Goal: Information Seeking & Learning: Learn about a topic

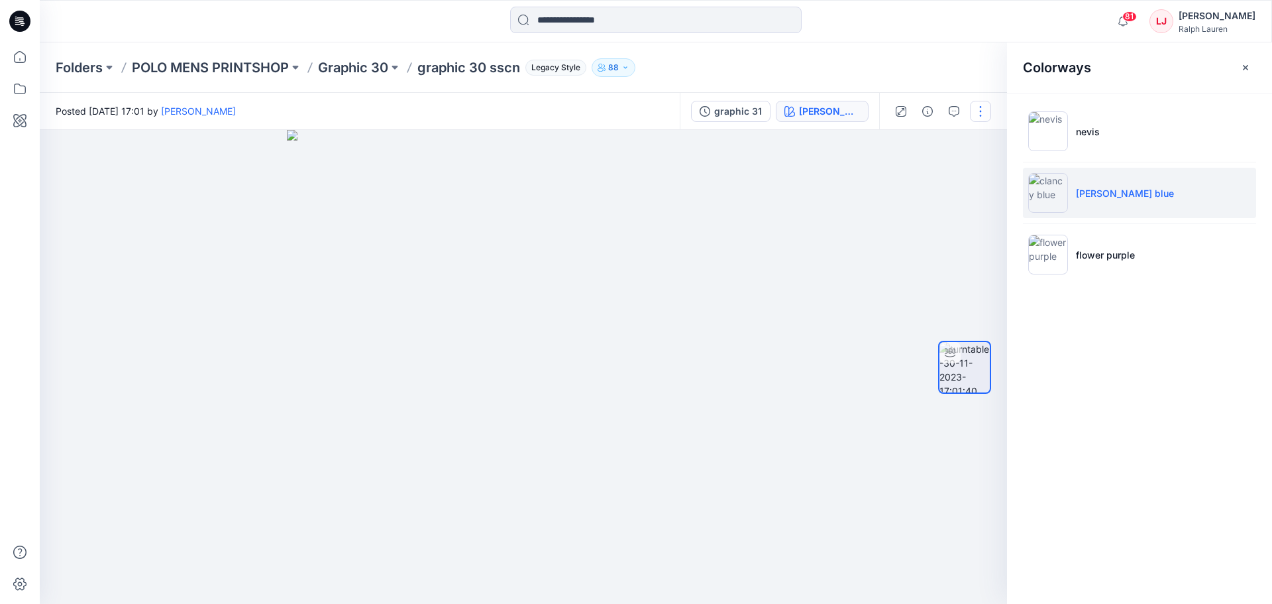
click at [983, 113] on button "button" at bounding box center [980, 111] width 21 height 21
click at [924, 213] on button "View" at bounding box center [925, 221] width 122 height 25
click at [798, 172] on div at bounding box center [523, 367] width 967 height 474
click at [929, 111] on icon "button" at bounding box center [927, 111] width 11 height 11
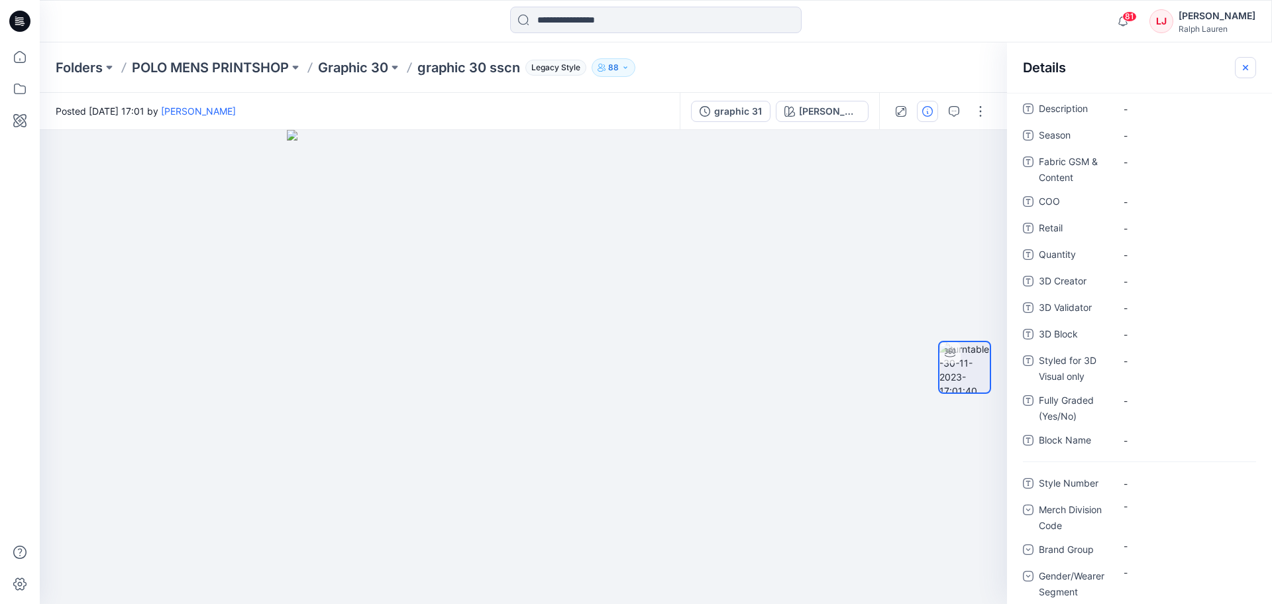
click at [1244, 68] on icon "button" at bounding box center [1245, 66] width 5 height 5
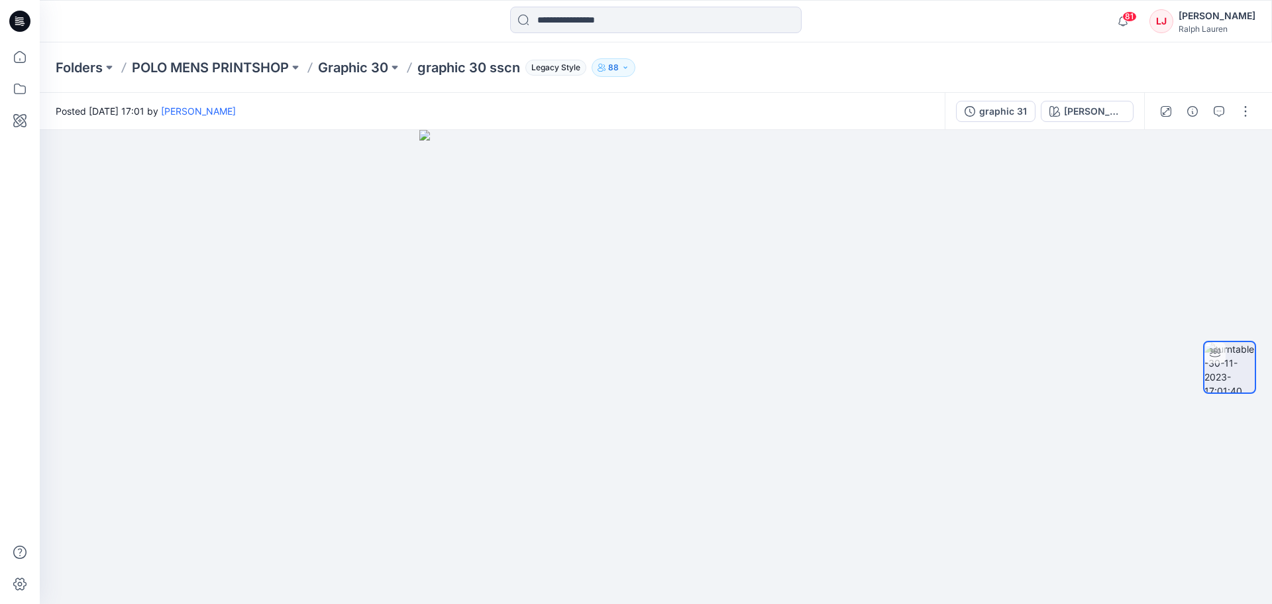
click at [1079, 123] on div "graphic 31 [PERSON_NAME] blue" at bounding box center [1044, 111] width 199 height 37
click at [1083, 117] on div "[PERSON_NAME] blue" at bounding box center [1094, 111] width 61 height 15
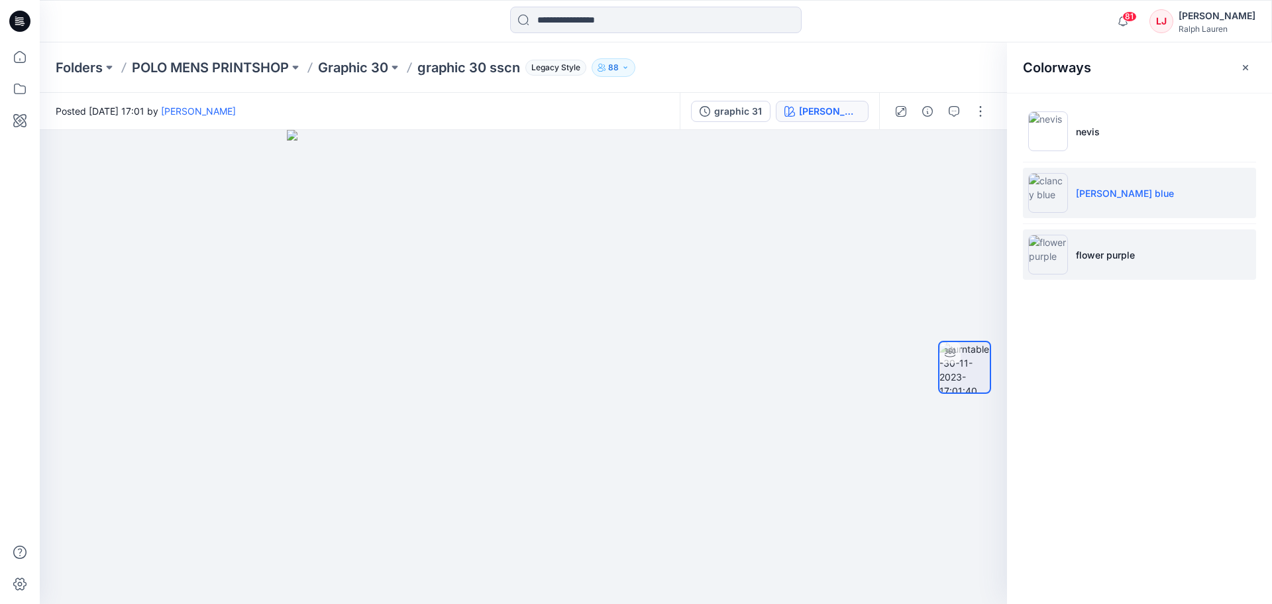
click at [1141, 246] on li "flower purple" at bounding box center [1139, 254] width 233 height 50
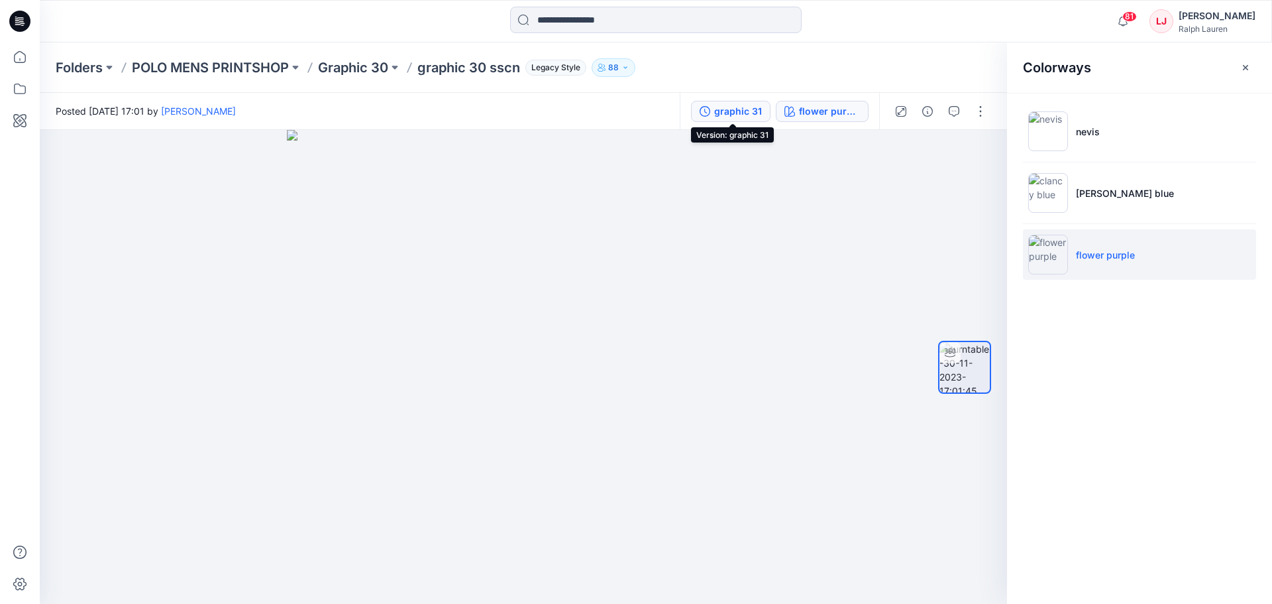
click at [739, 107] on div "graphic 31" at bounding box center [738, 111] width 48 height 15
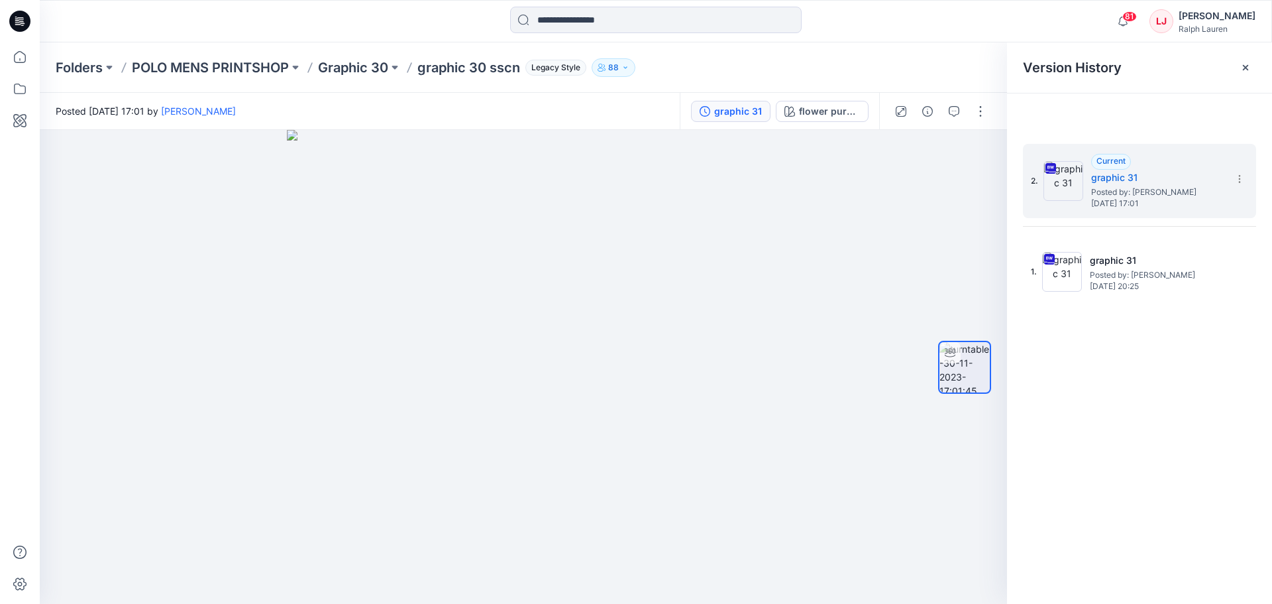
click at [727, 110] on div "graphic 31" at bounding box center [738, 111] width 48 height 15
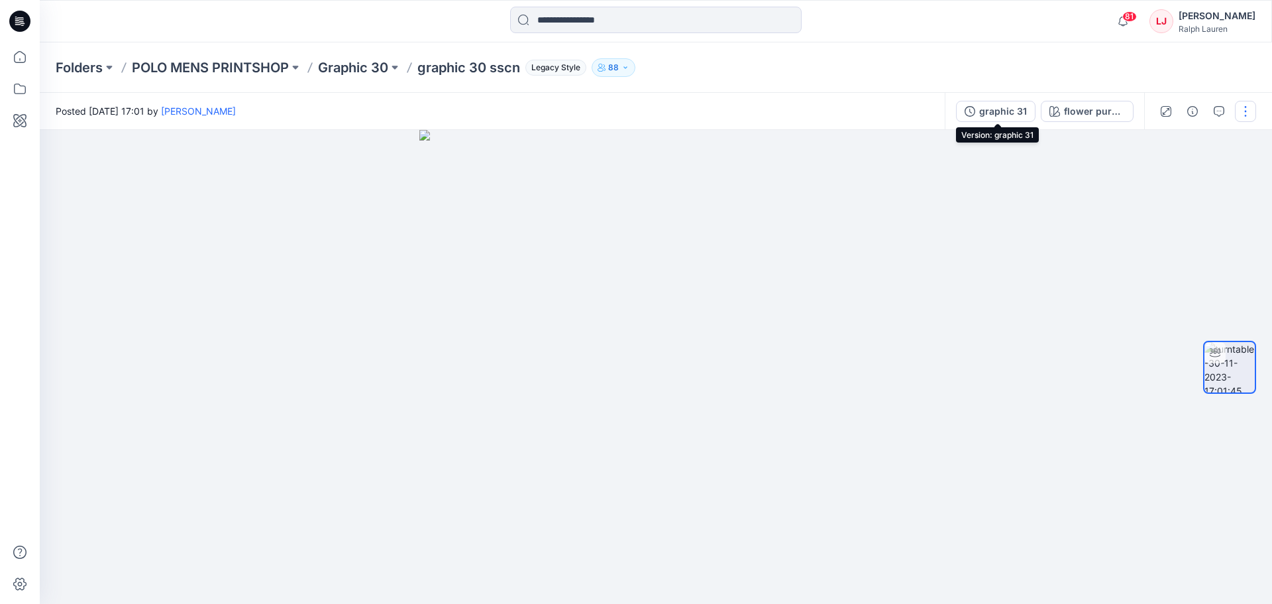
drag, startPoint x: 961, startPoint y: 110, endPoint x: 971, endPoint y: 112, distance: 9.5
click at [971, 112] on button "graphic 31" at bounding box center [996, 111] width 80 height 21
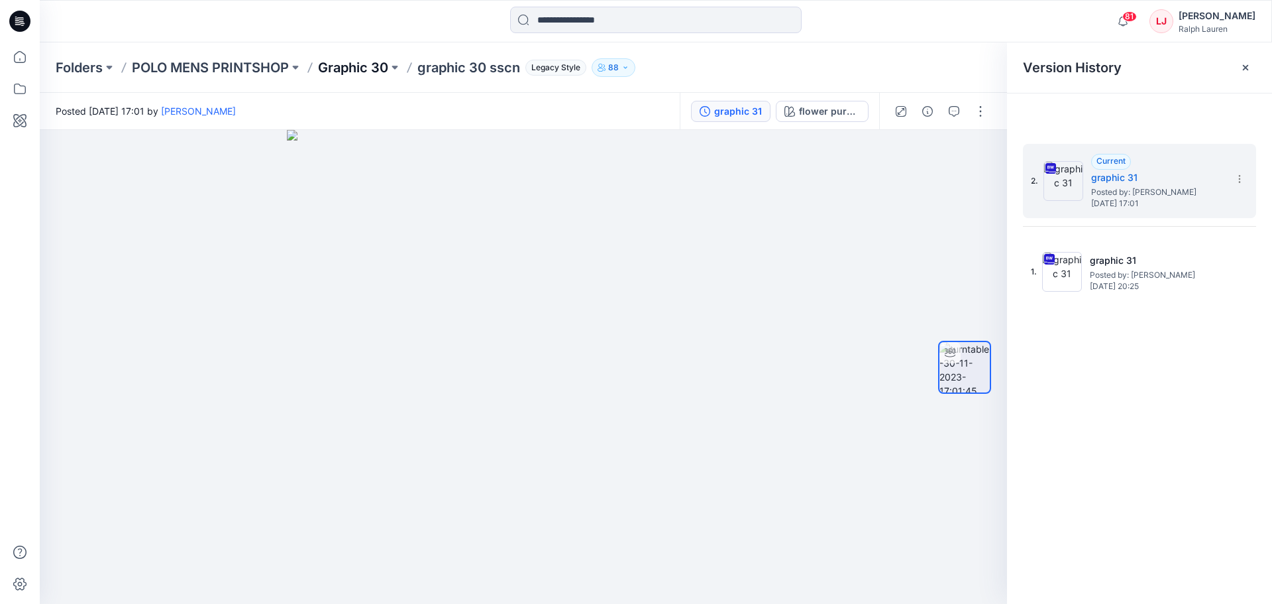
click at [386, 70] on p "Graphic 30" at bounding box center [353, 67] width 70 height 19
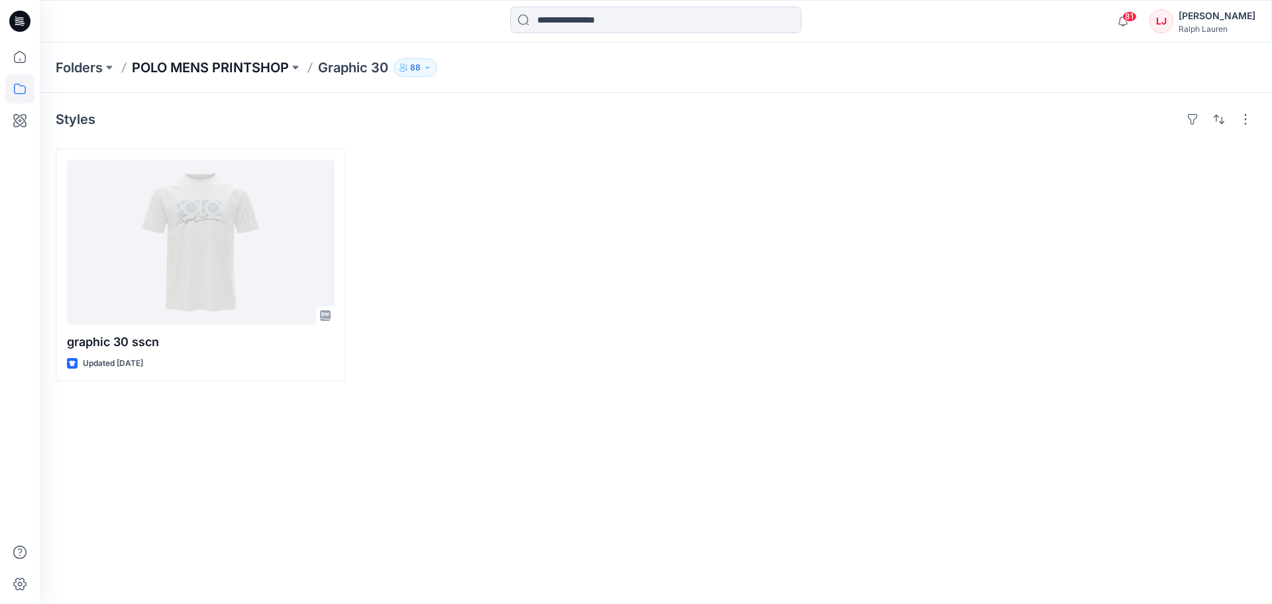
click at [274, 68] on p "POLO MENS PRINTSHOP" at bounding box center [210, 67] width 157 height 19
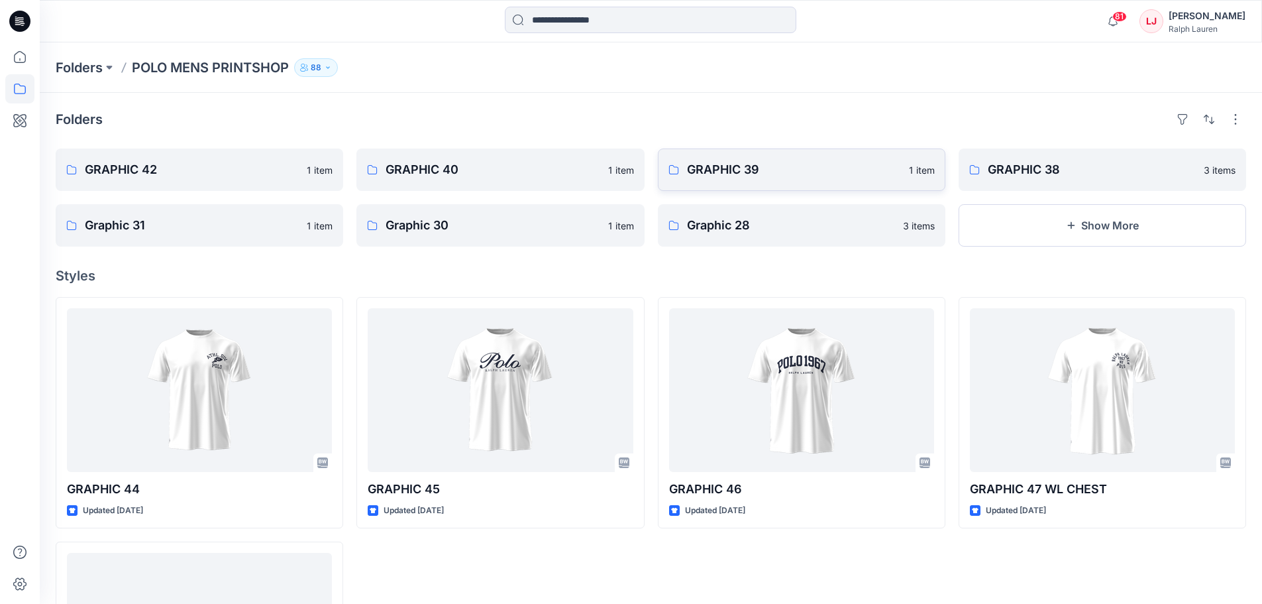
click at [824, 182] on link "GRAPHIC 39 1 item" at bounding box center [802, 169] width 288 height 42
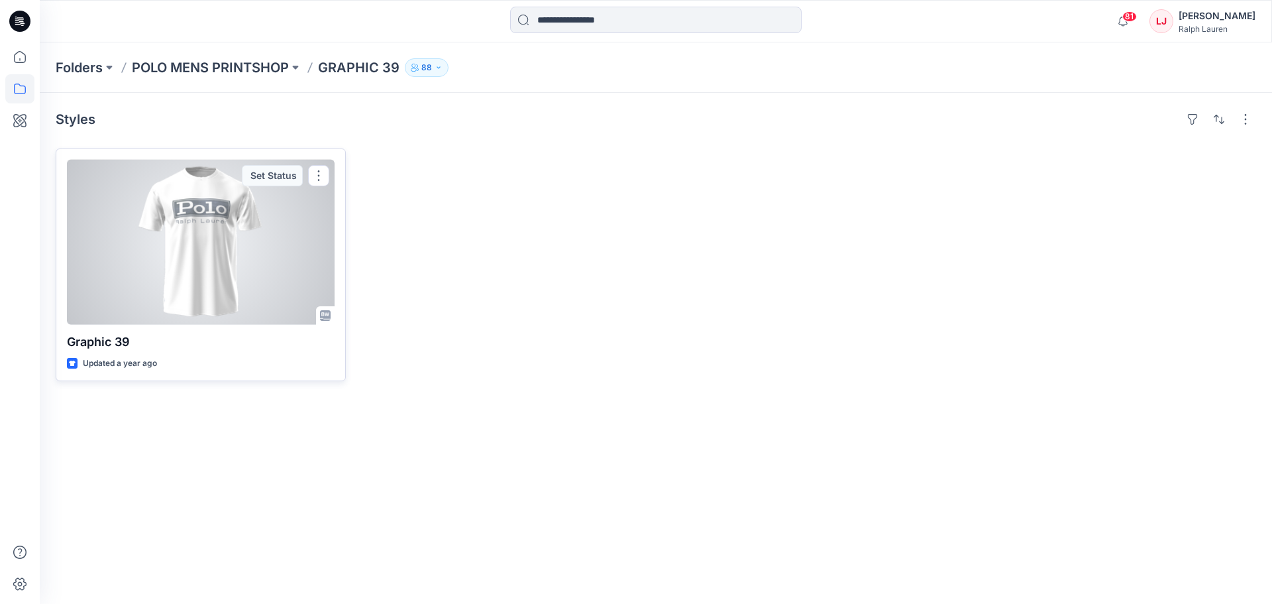
click at [272, 299] on div at bounding box center [201, 242] width 268 height 165
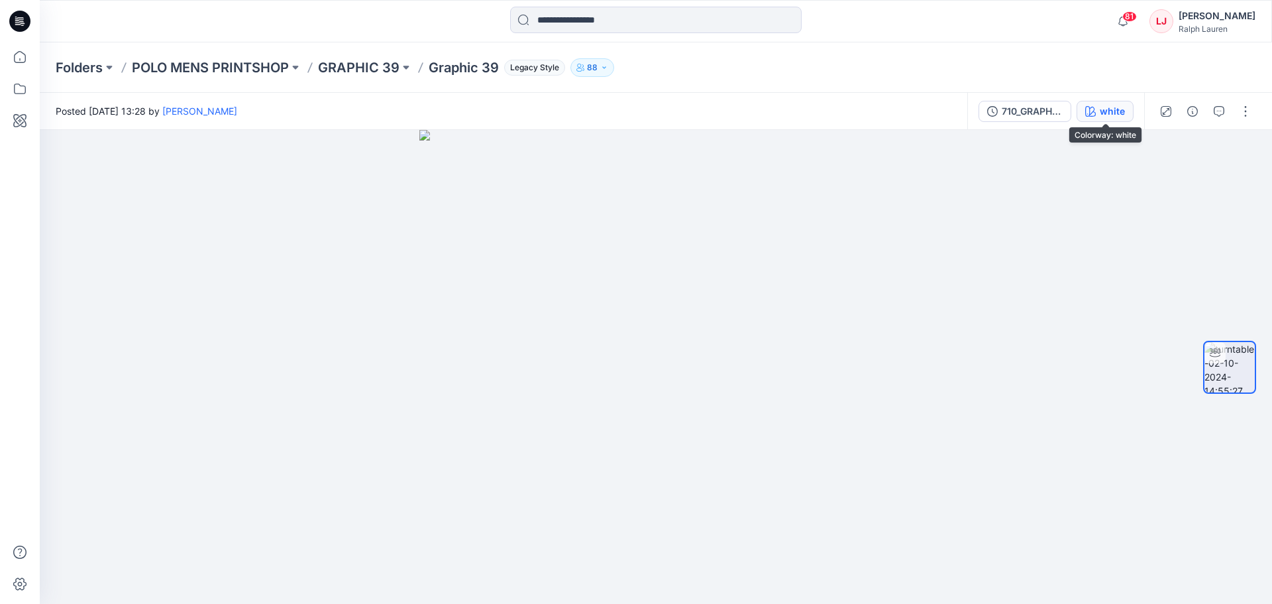
click at [1093, 111] on icon "button" at bounding box center [1090, 111] width 11 height 11
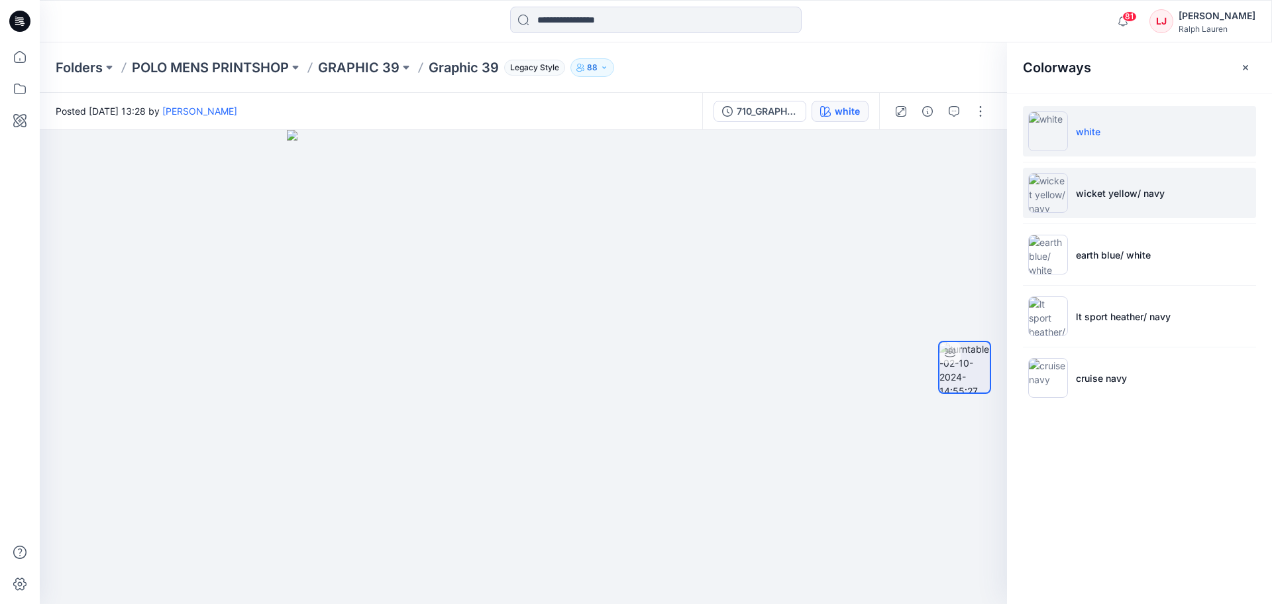
click at [1130, 197] on p "wicket yellow/ navy" at bounding box center [1120, 193] width 89 height 14
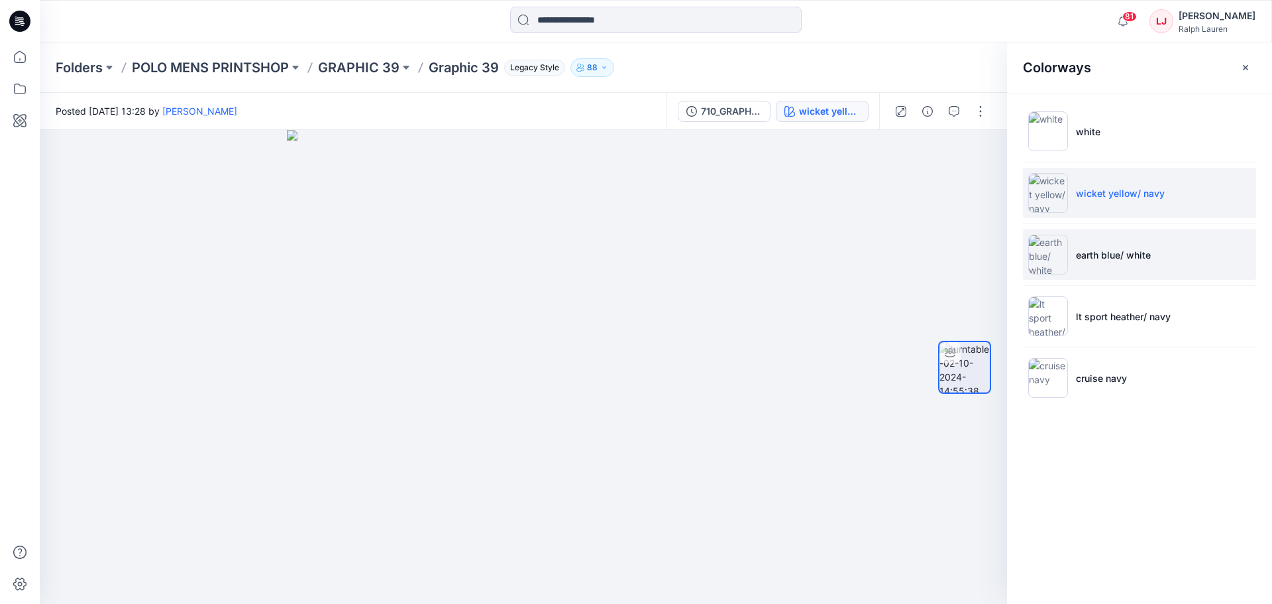
click at [1124, 263] on li "earth blue/ white" at bounding box center [1139, 254] width 233 height 50
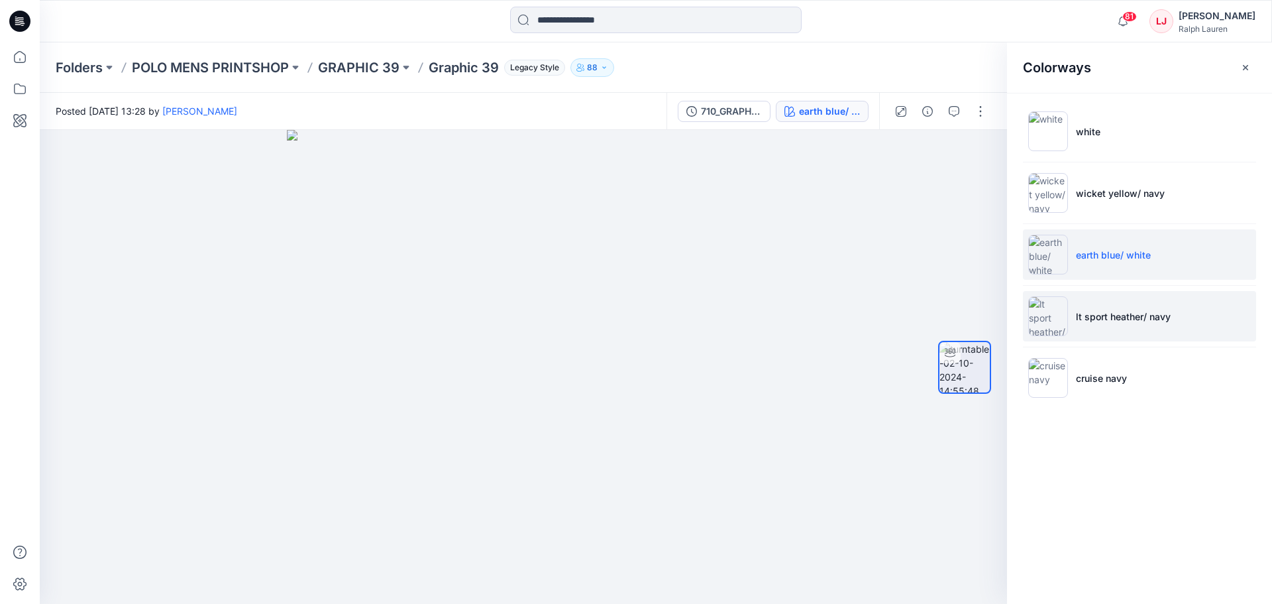
click at [1126, 302] on li "lt sport heather/ navy" at bounding box center [1139, 316] width 233 height 50
click at [1147, 309] on p "lt sport heather/ navy" at bounding box center [1123, 316] width 95 height 14
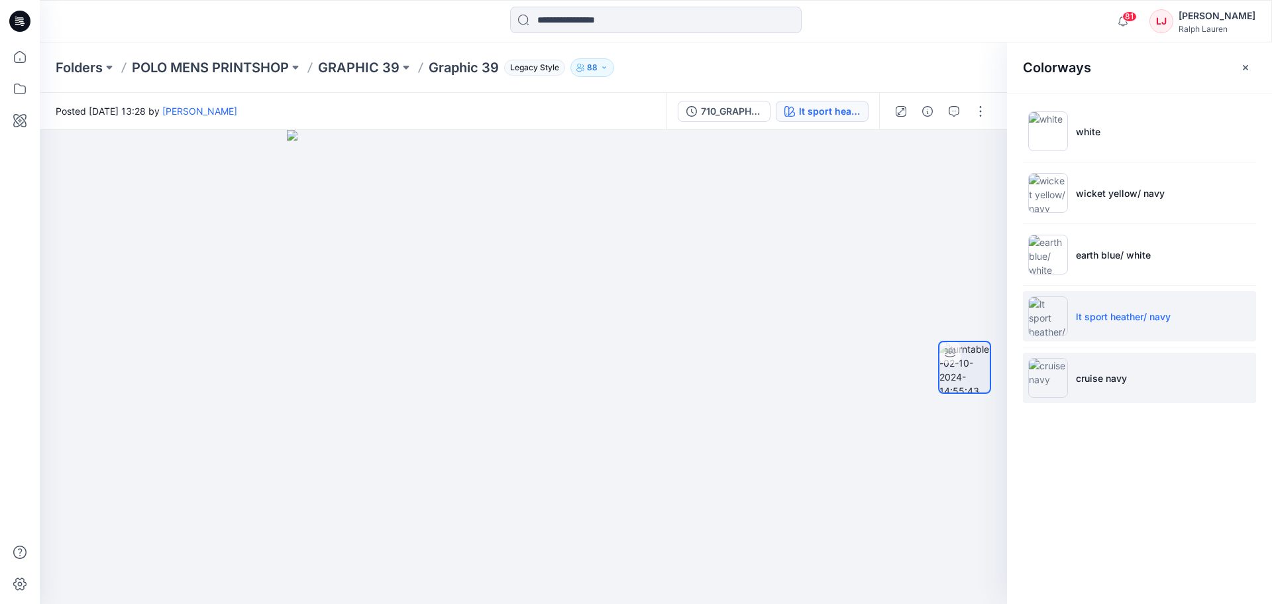
click at [1163, 394] on li "cruise navy" at bounding box center [1139, 377] width 233 height 50
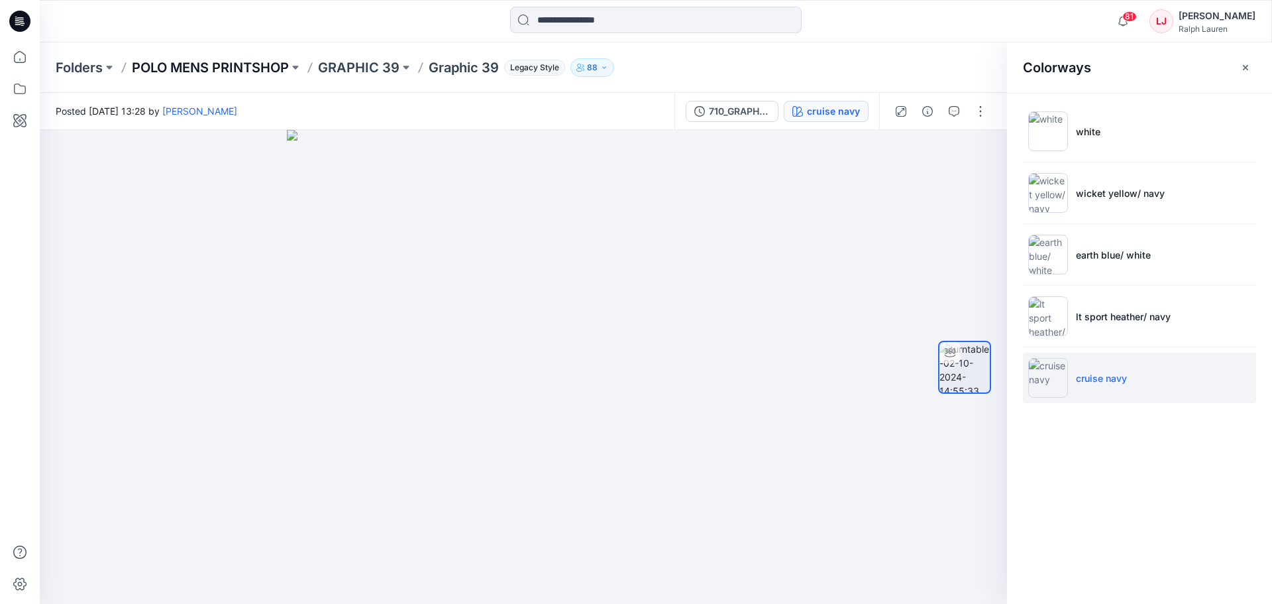
click at [187, 66] on p "POLO MENS PRINTSHOP" at bounding box center [210, 67] width 157 height 19
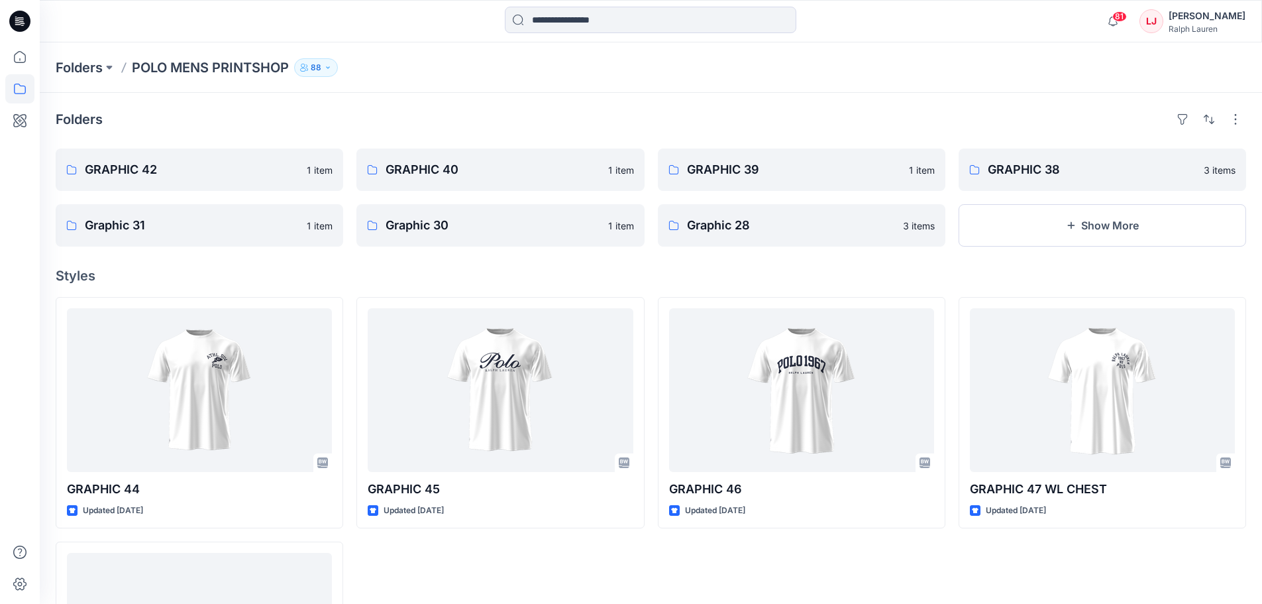
click at [220, 64] on p "POLO MENS PRINTSHOP" at bounding box center [210, 67] width 157 height 19
click at [58, 70] on p "Folders" at bounding box center [79, 67] width 47 height 19
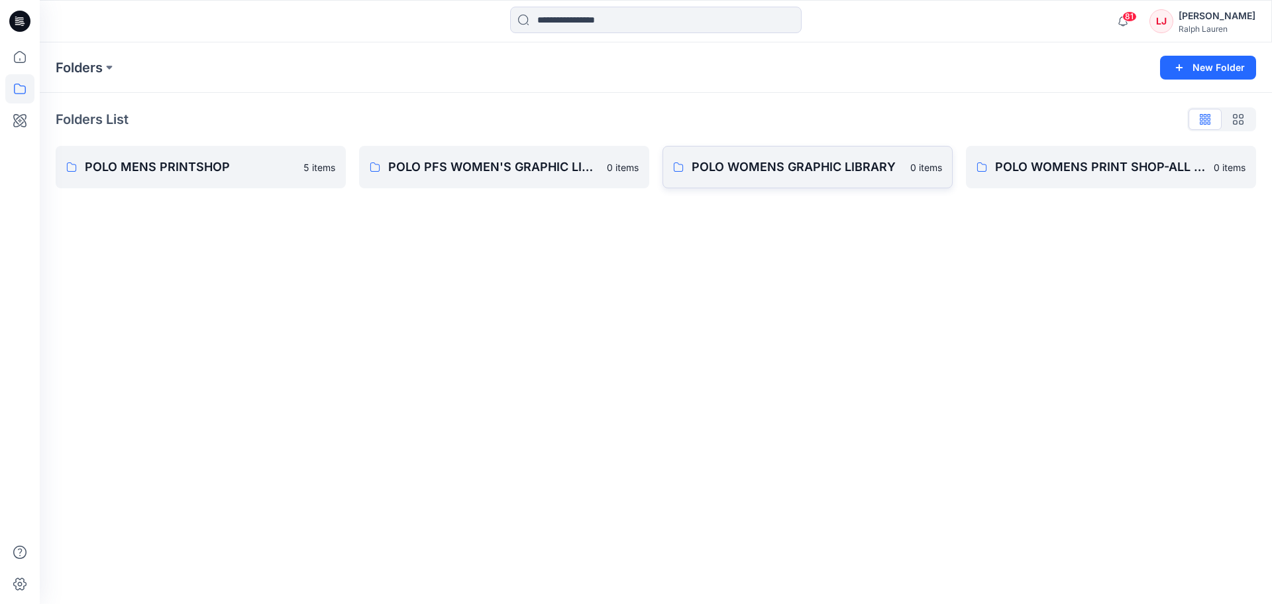
click at [799, 160] on p "POLO WOMENS GRAPHIC LIBRARY" at bounding box center [797, 167] width 211 height 19
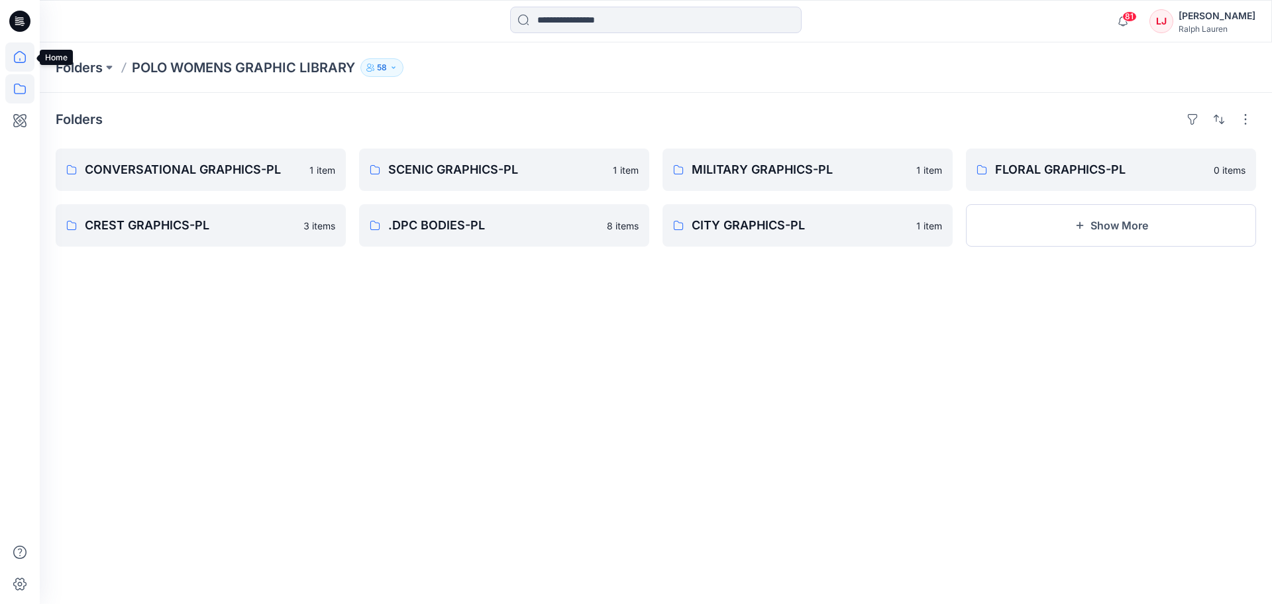
click at [23, 54] on icon at bounding box center [20, 57] width 12 height 12
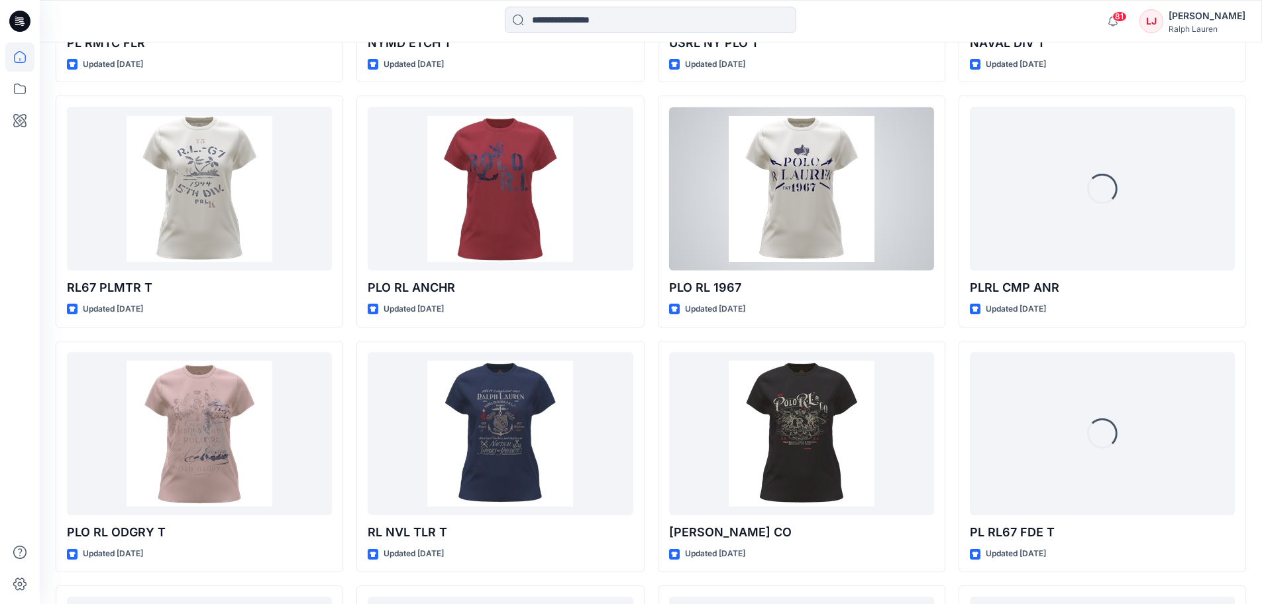
scroll to position [8506, 0]
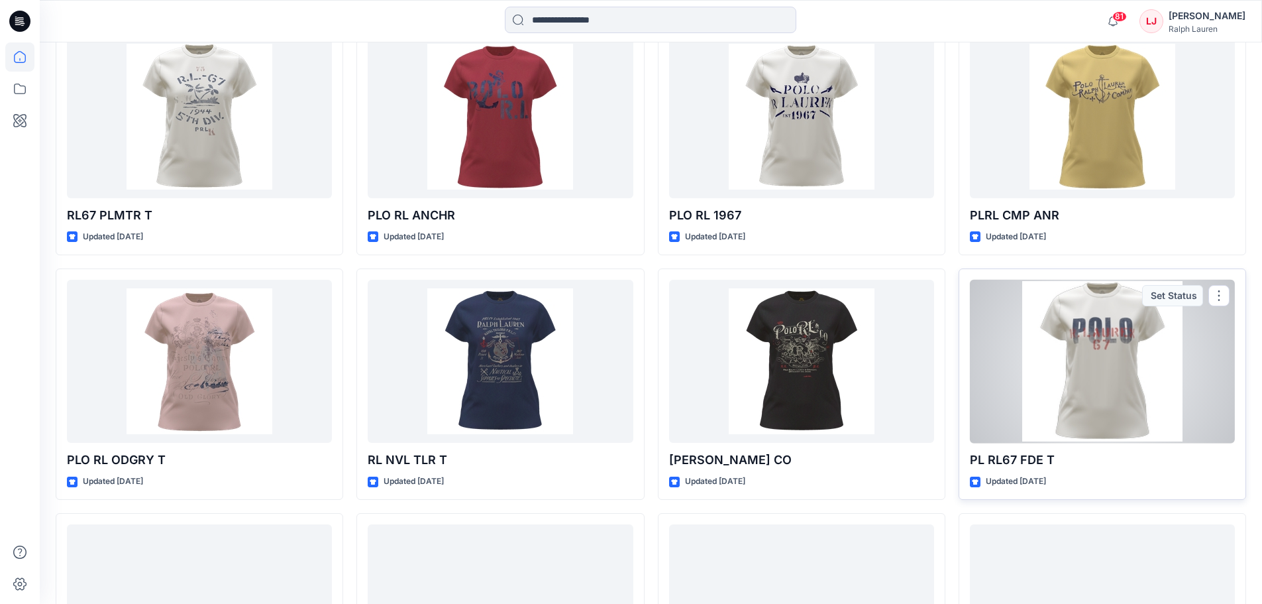
click at [1077, 353] on div at bounding box center [1102, 362] width 265 height 164
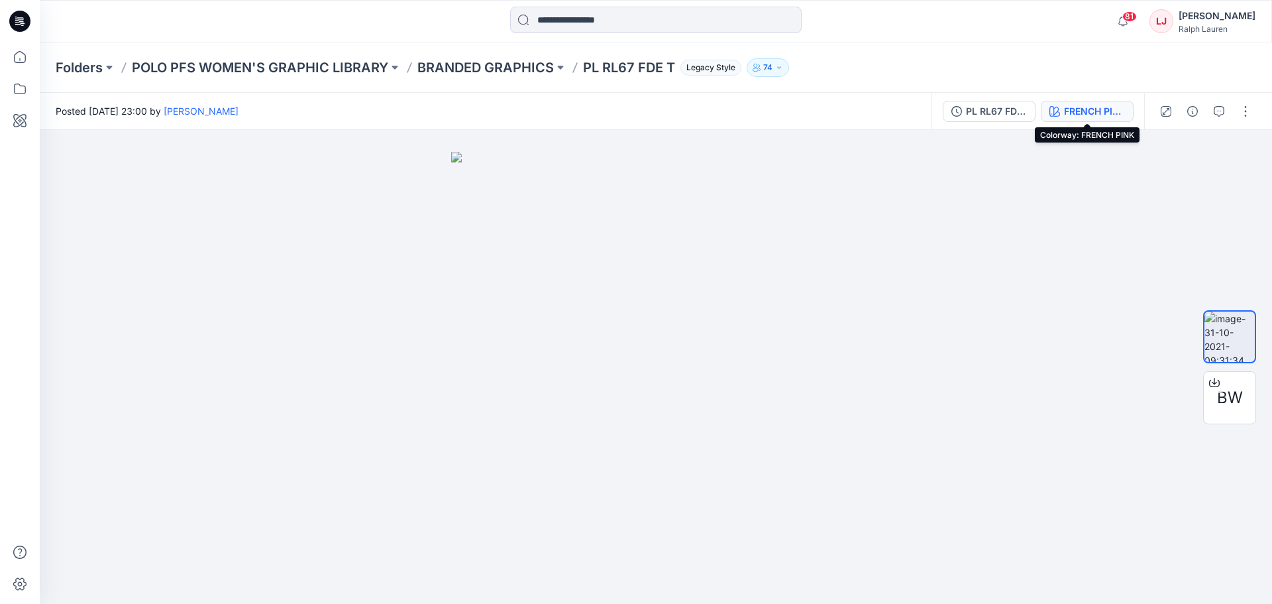
click at [1102, 113] on div "FRENCH PINK" at bounding box center [1094, 111] width 61 height 15
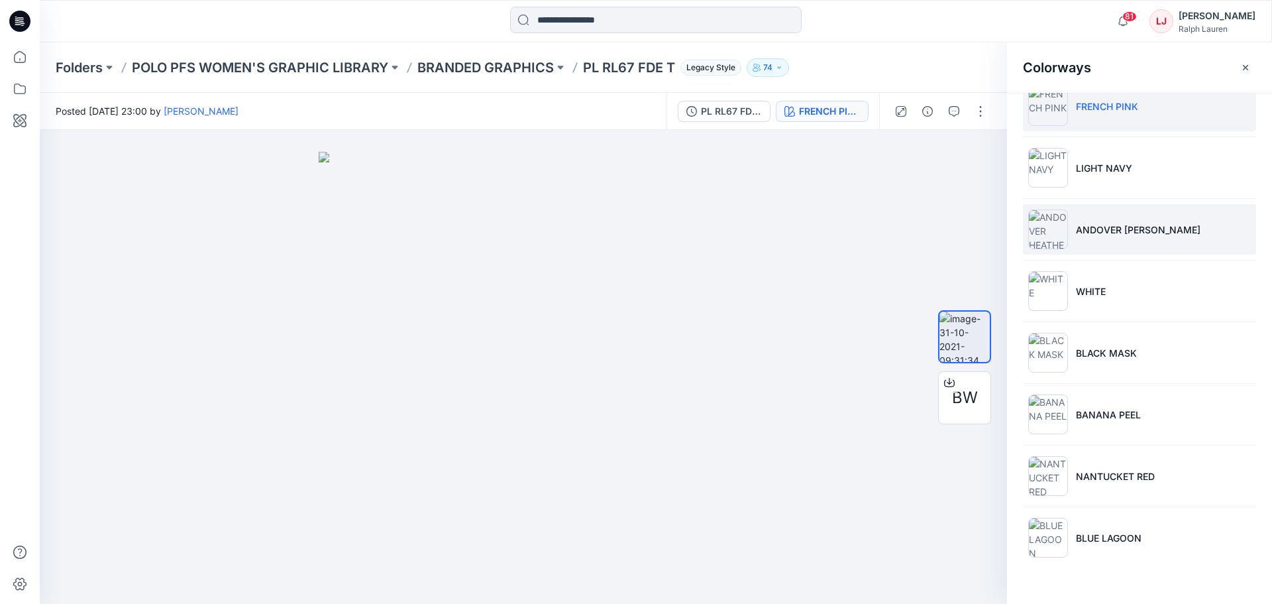
scroll to position [46, 0]
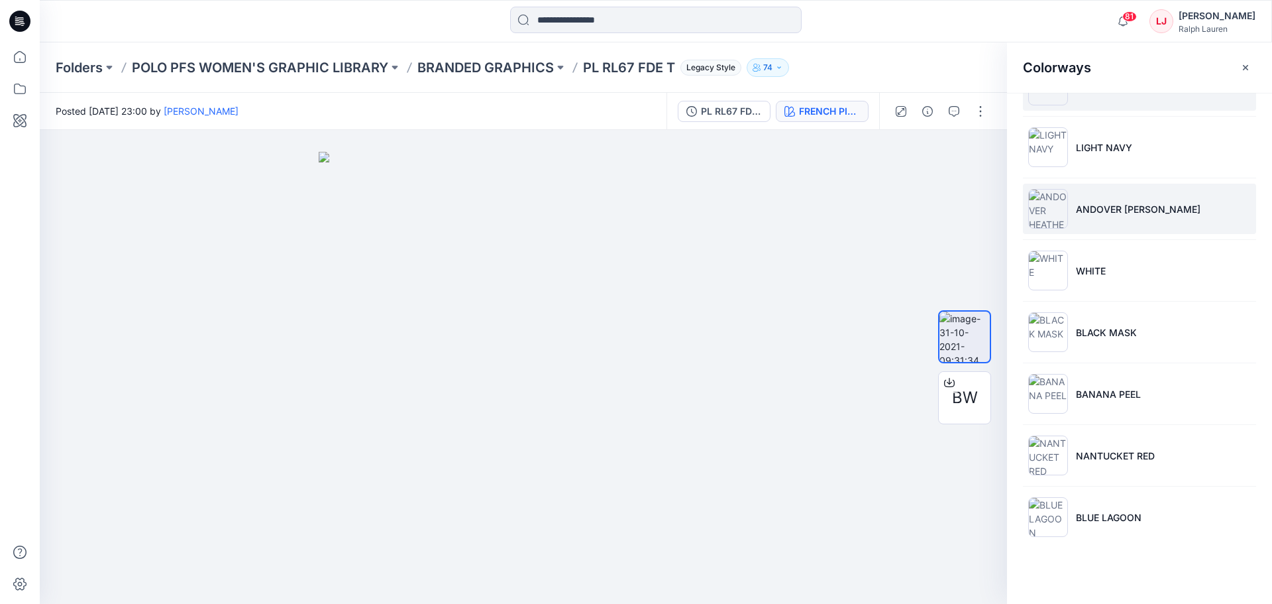
click at [1112, 214] on p "ANDOVER [PERSON_NAME]" at bounding box center [1138, 209] width 125 height 14
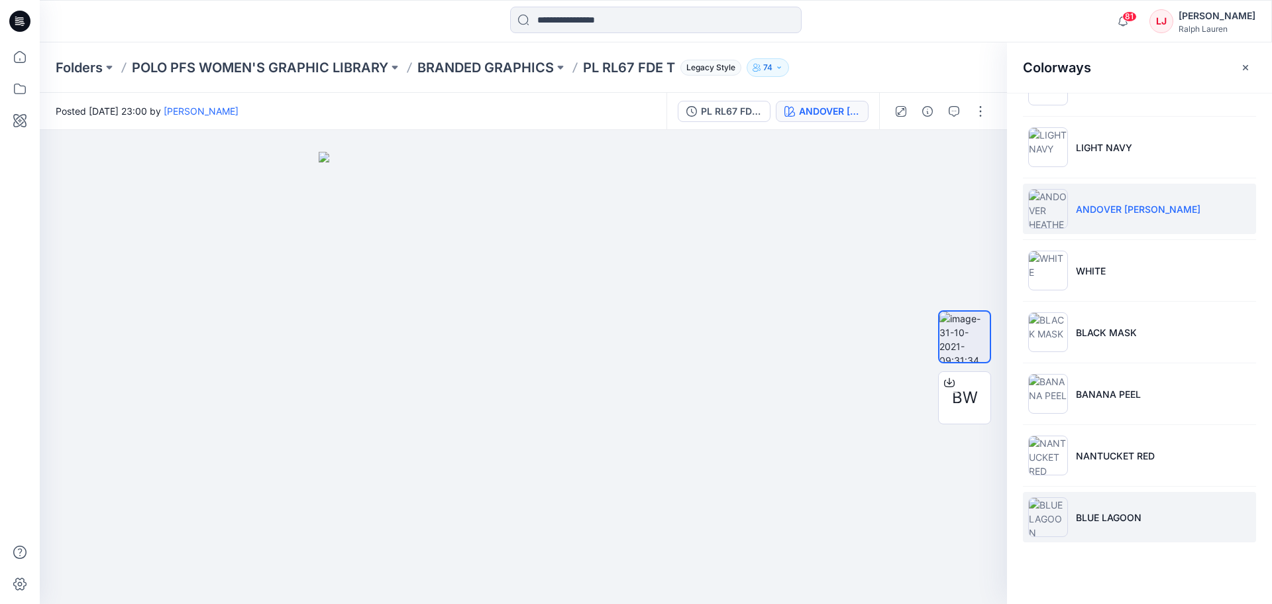
click at [1140, 501] on li "BLUE LAGOON" at bounding box center [1139, 517] width 233 height 50
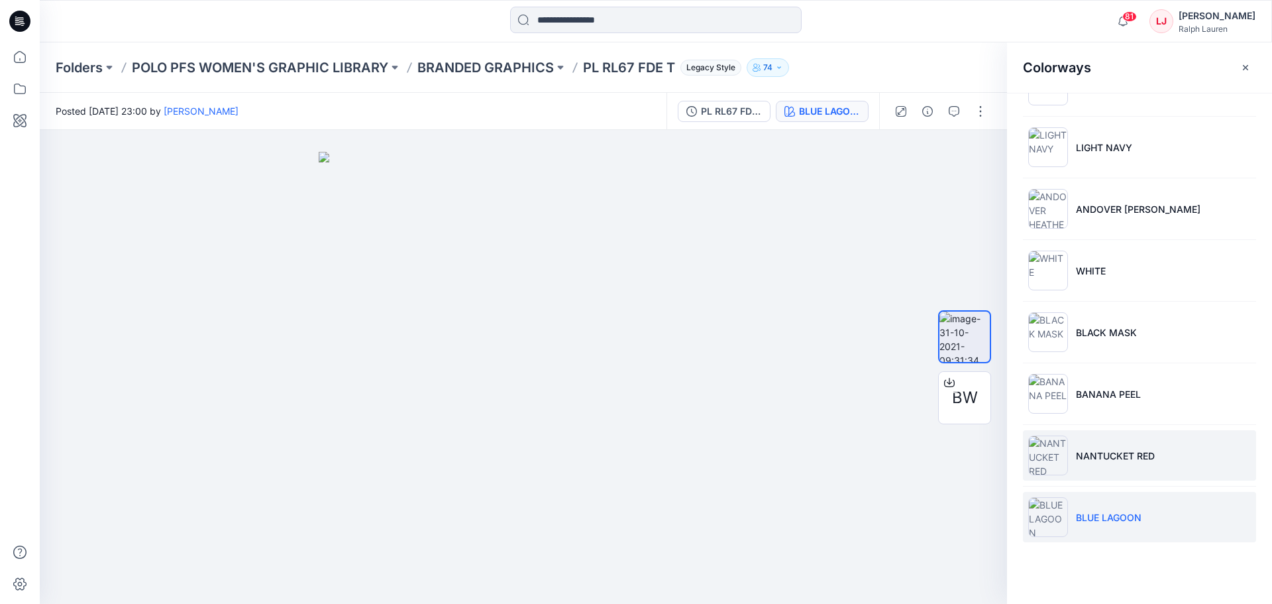
click at [1104, 462] on li "NANTUCKET RED" at bounding box center [1139, 455] width 233 height 50
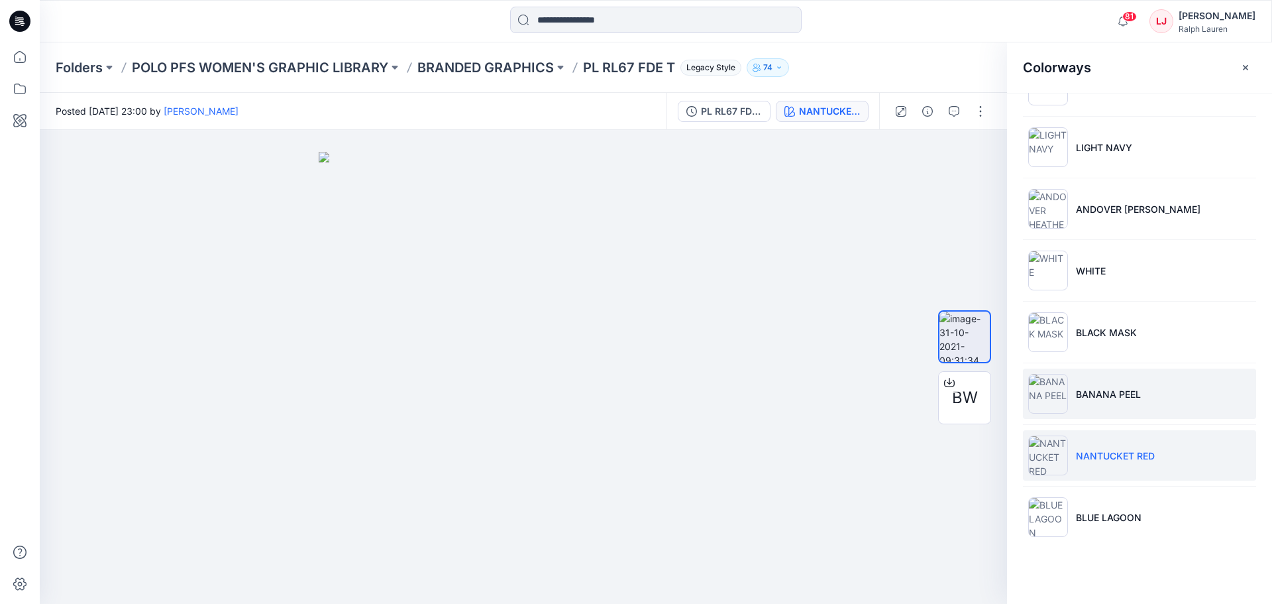
click at [1087, 399] on p "BANANA PEEL" at bounding box center [1108, 394] width 65 height 14
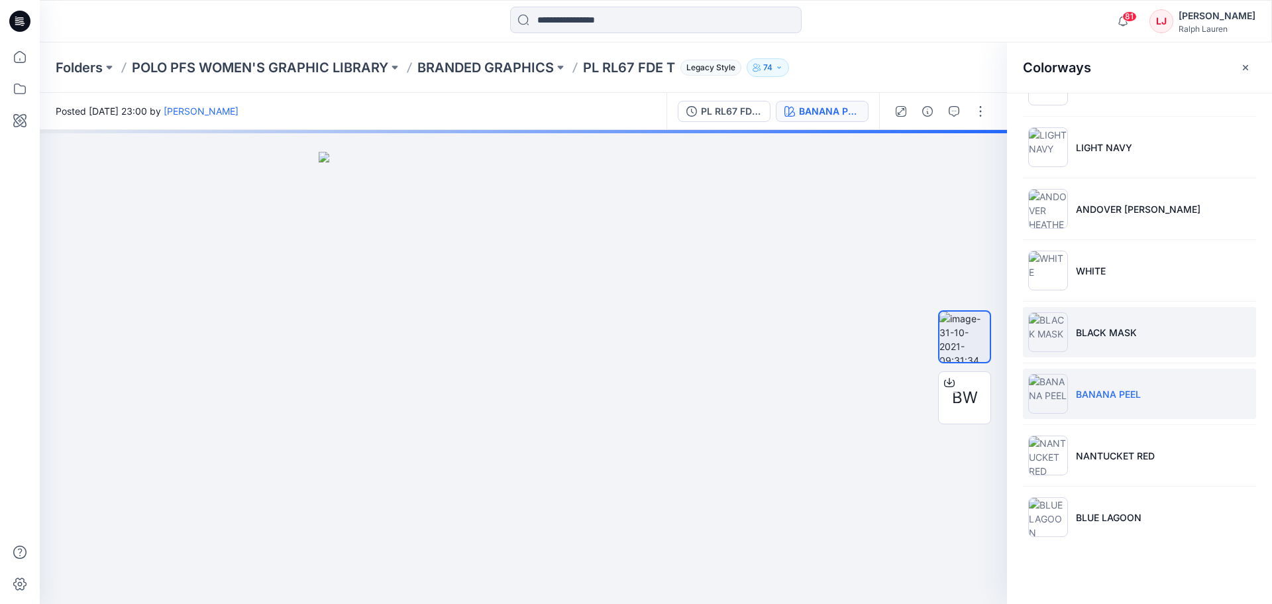
click at [1091, 329] on p "BLACK MASK" at bounding box center [1106, 332] width 61 height 14
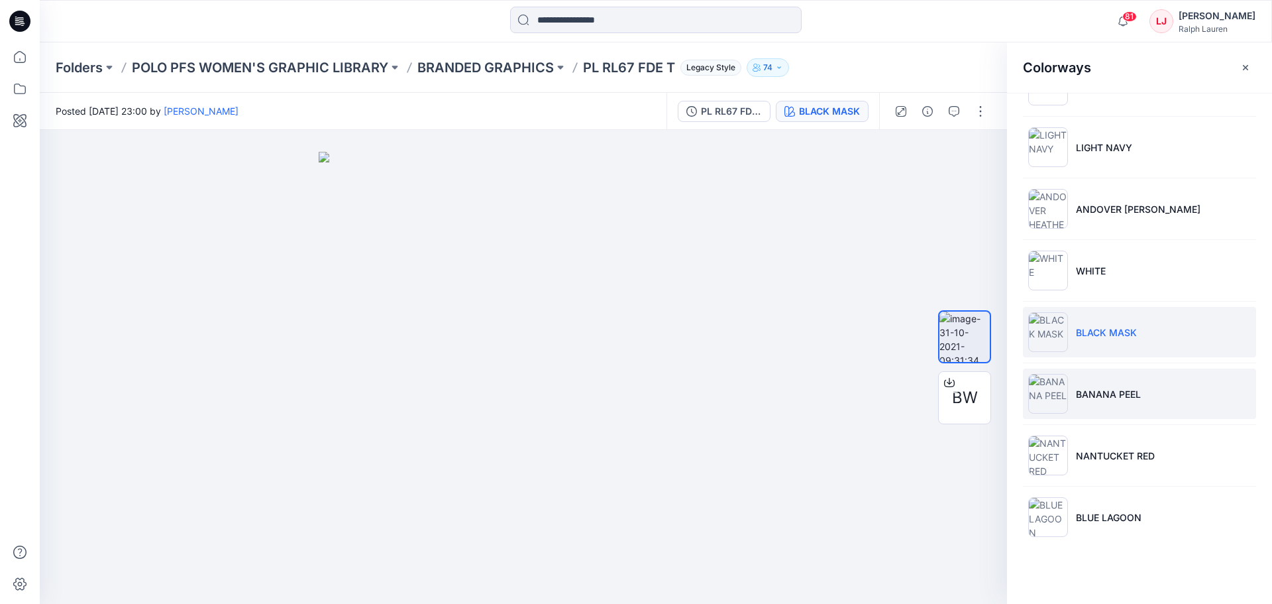
click at [1102, 396] on p "BANANA PEEL" at bounding box center [1108, 394] width 65 height 14
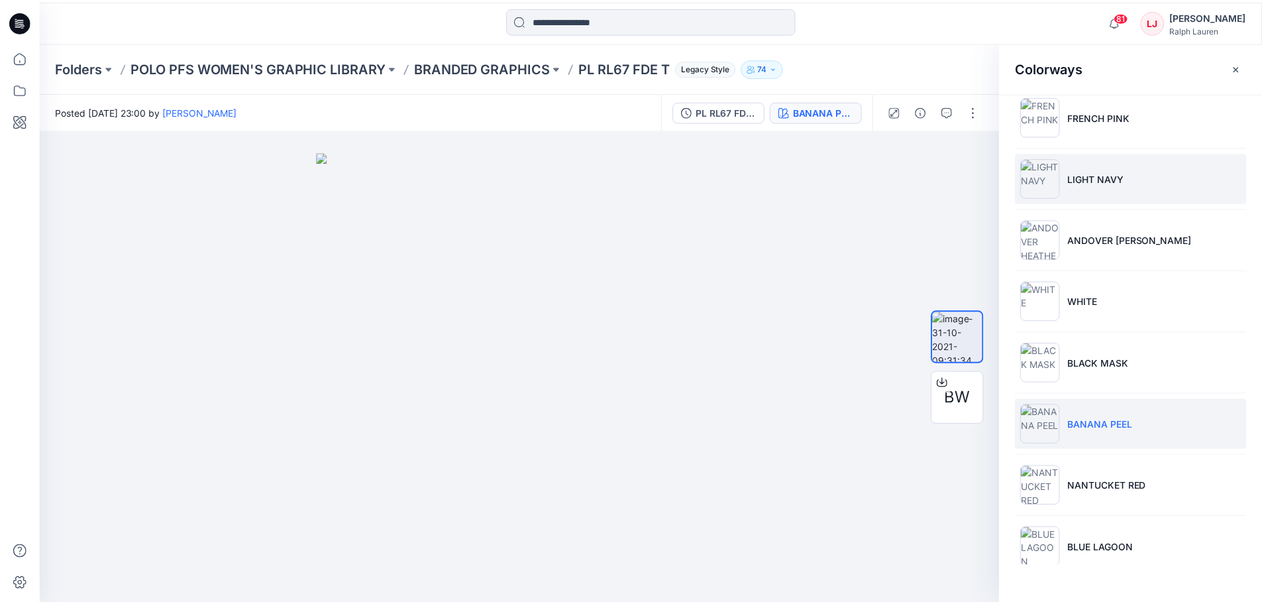
scroll to position [0, 0]
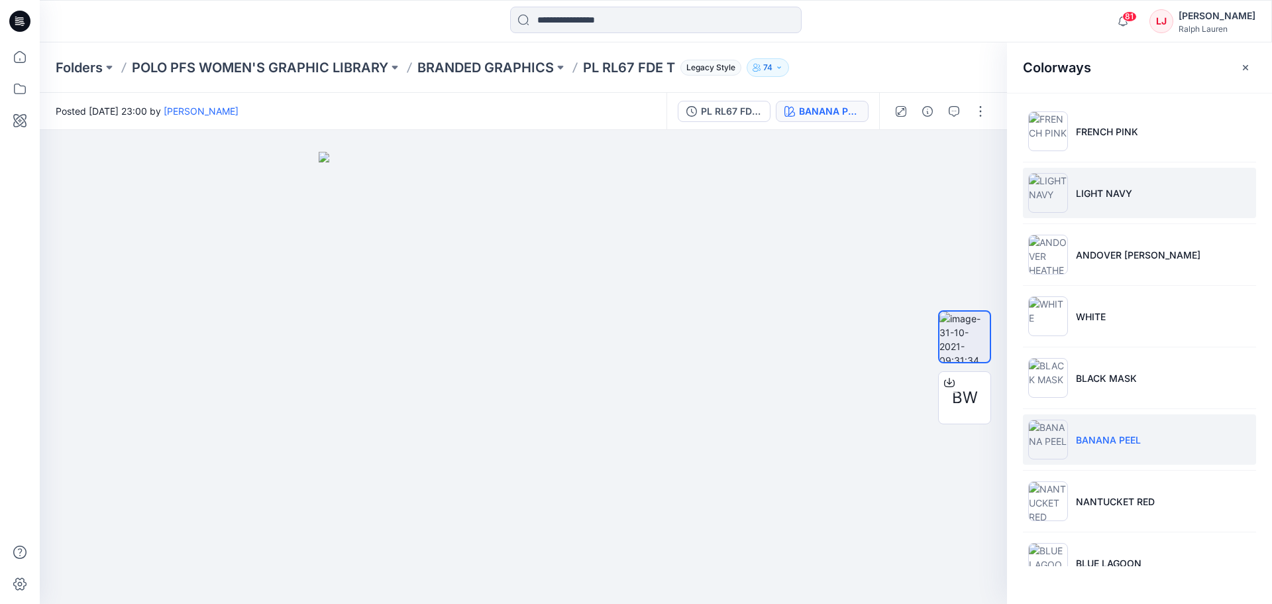
drag, startPoint x: 1136, startPoint y: 216, endPoint x: 1126, endPoint y: 213, distance: 9.8
click at [1135, 213] on li "LIGHT NAVY" at bounding box center [1139, 193] width 233 height 50
click at [1081, 185] on li "LIGHT NAVY" at bounding box center [1139, 193] width 233 height 50
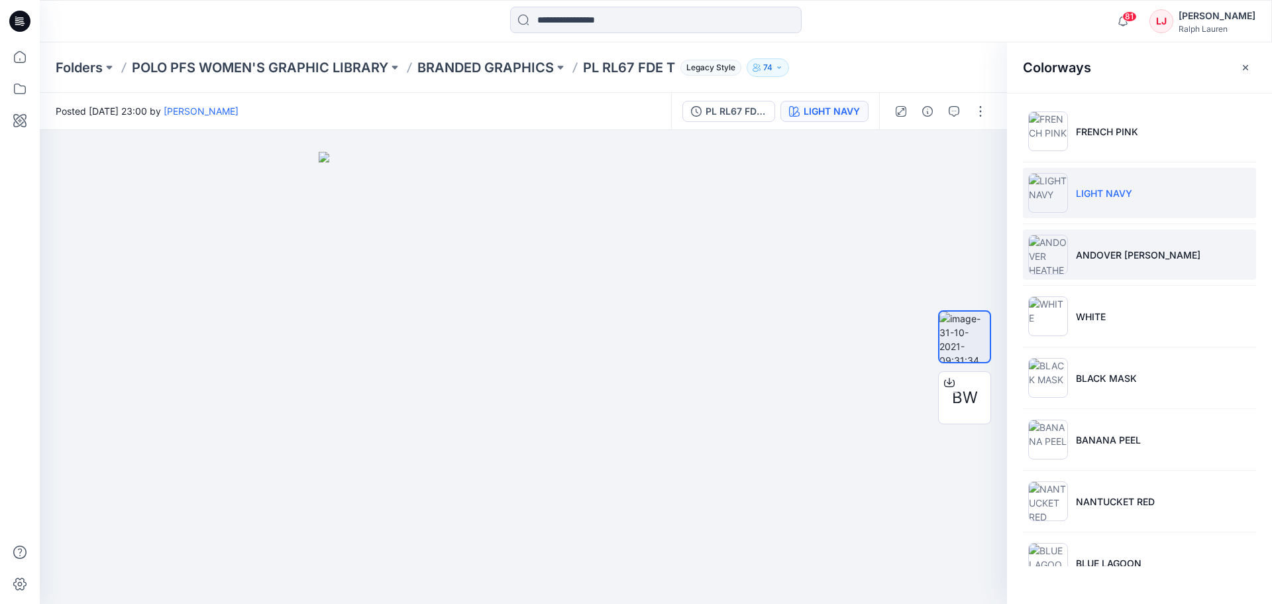
click at [1119, 256] on p "ANDOVER [PERSON_NAME]" at bounding box center [1138, 255] width 125 height 14
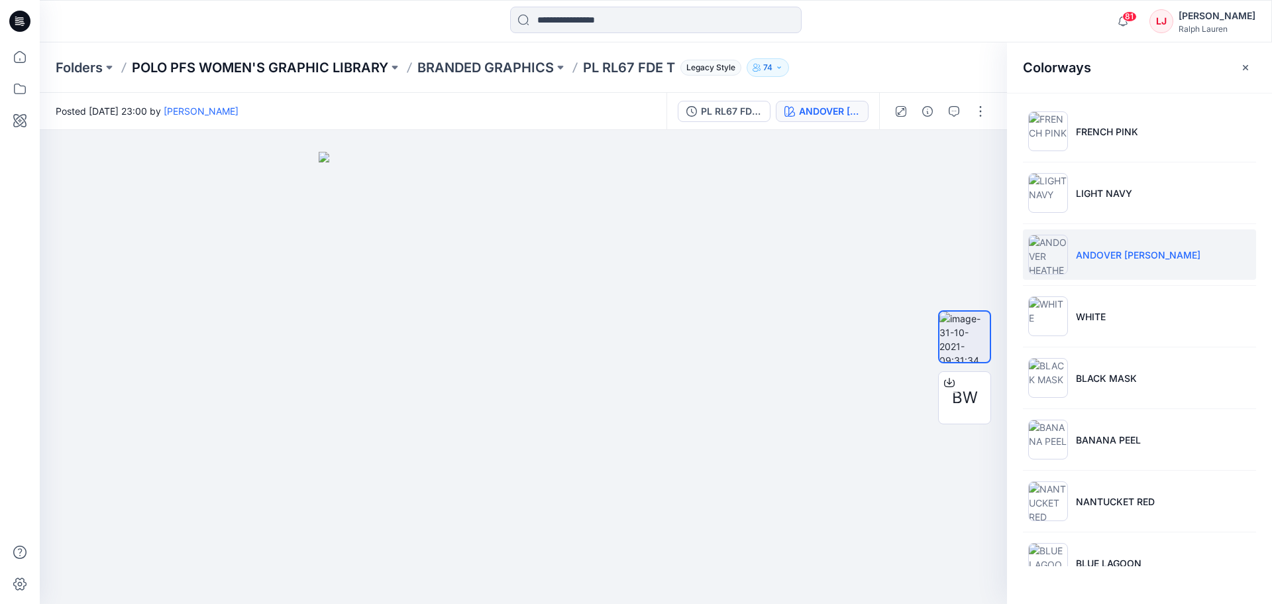
click at [218, 62] on p "POLO PFS WOMEN'S GRAPHIC LIBRARY" at bounding box center [260, 67] width 256 height 19
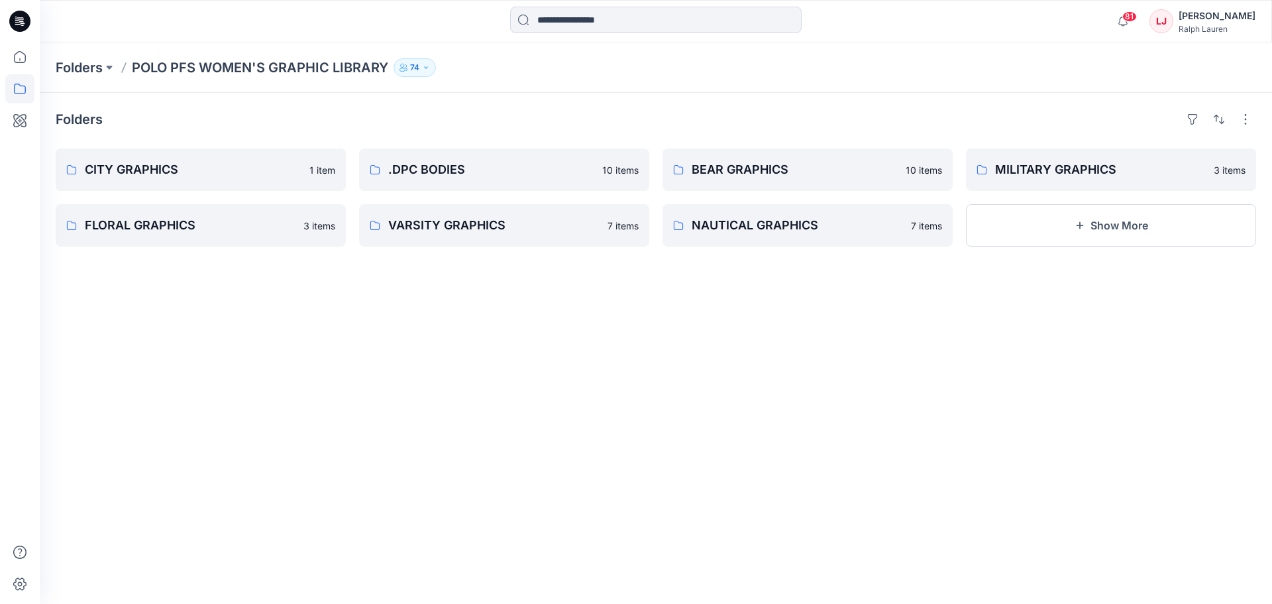
click at [215, 71] on p "POLO PFS WOMEN'S GRAPHIC LIBRARY" at bounding box center [260, 67] width 256 height 19
click at [103, 59] on p "Folders" at bounding box center [79, 67] width 47 height 19
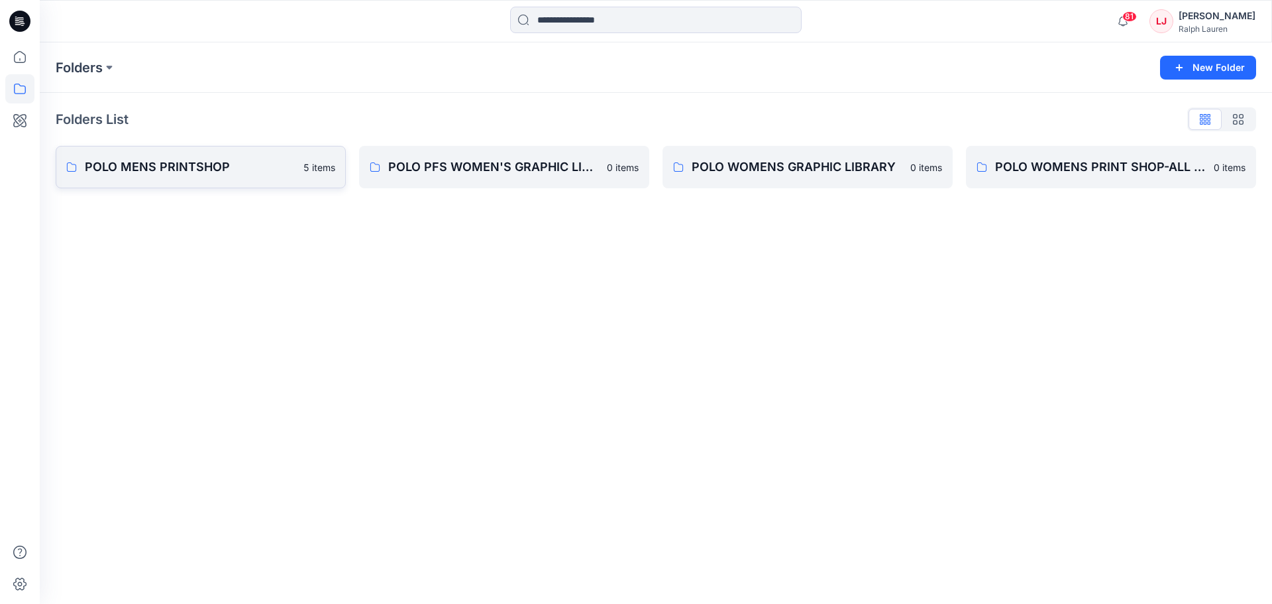
click at [197, 170] on p "POLO MENS PRINTSHOP" at bounding box center [190, 167] width 211 height 19
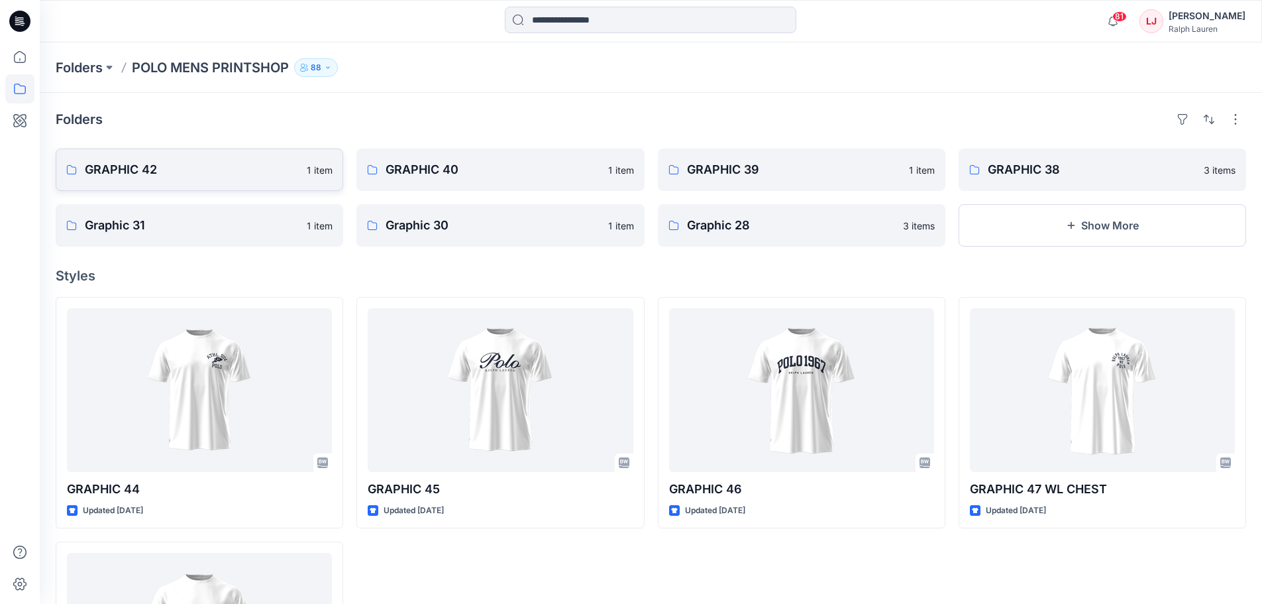
click at [233, 178] on p "GRAPHIC 42" at bounding box center [192, 169] width 214 height 19
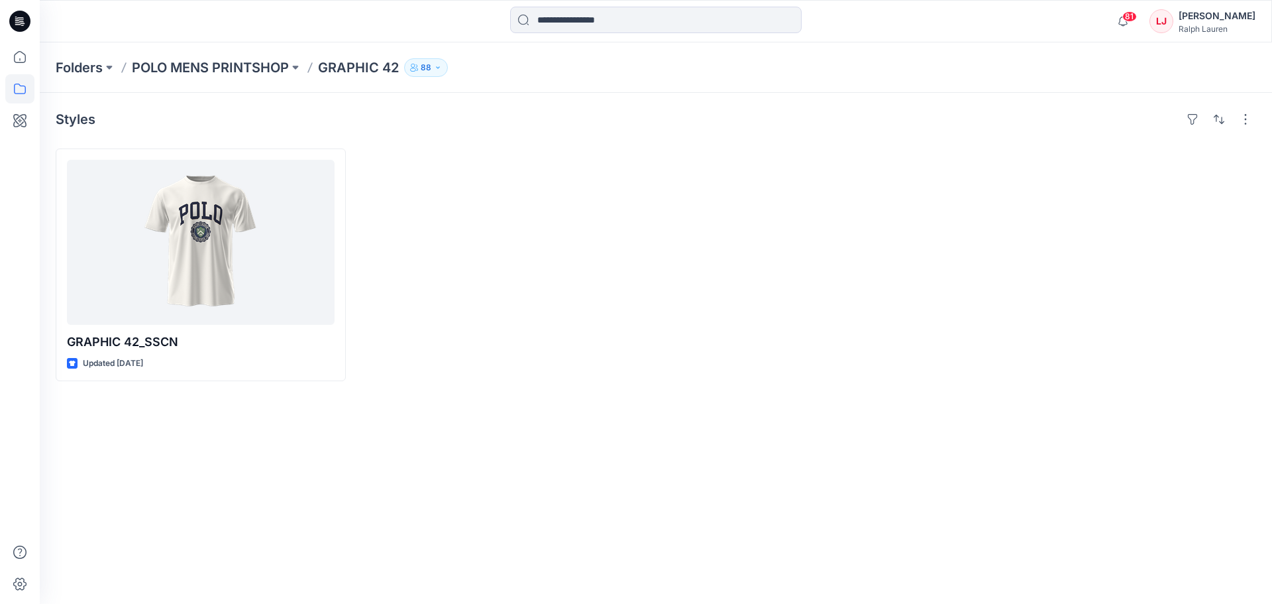
click at [356, 64] on p "GRAPHIC 42" at bounding box center [358, 67] width 81 height 19
click at [288, 64] on p "POLO MENS PRINTSHOP" at bounding box center [210, 67] width 157 height 19
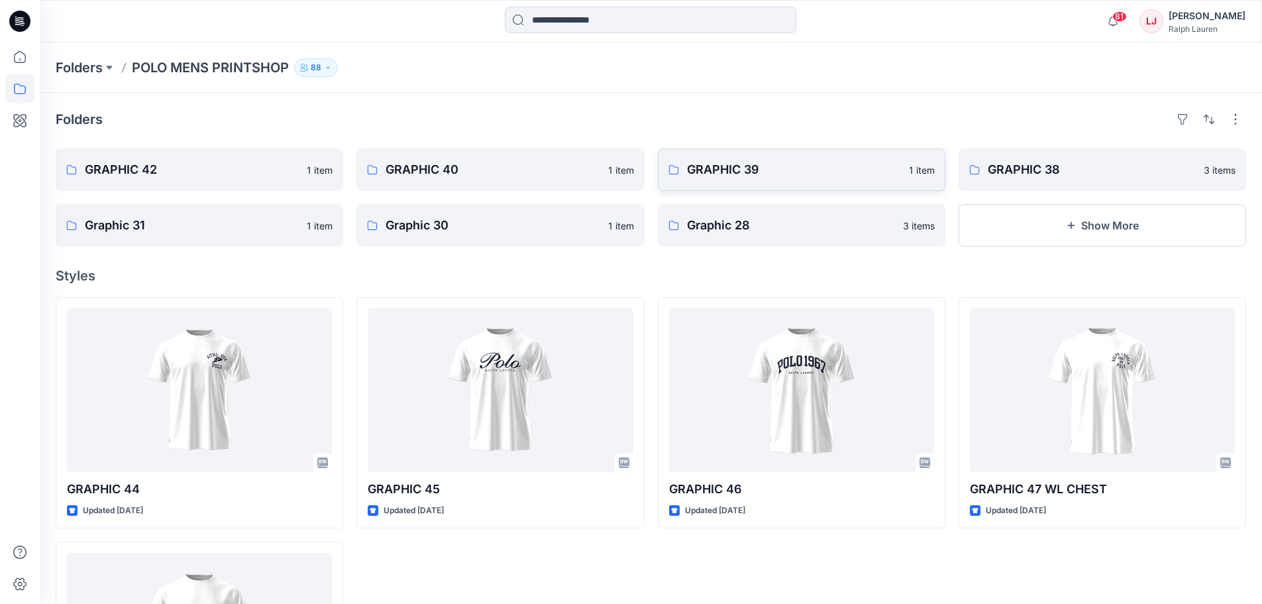
click at [780, 155] on link "GRAPHIC 39 1 item" at bounding box center [802, 169] width 288 height 42
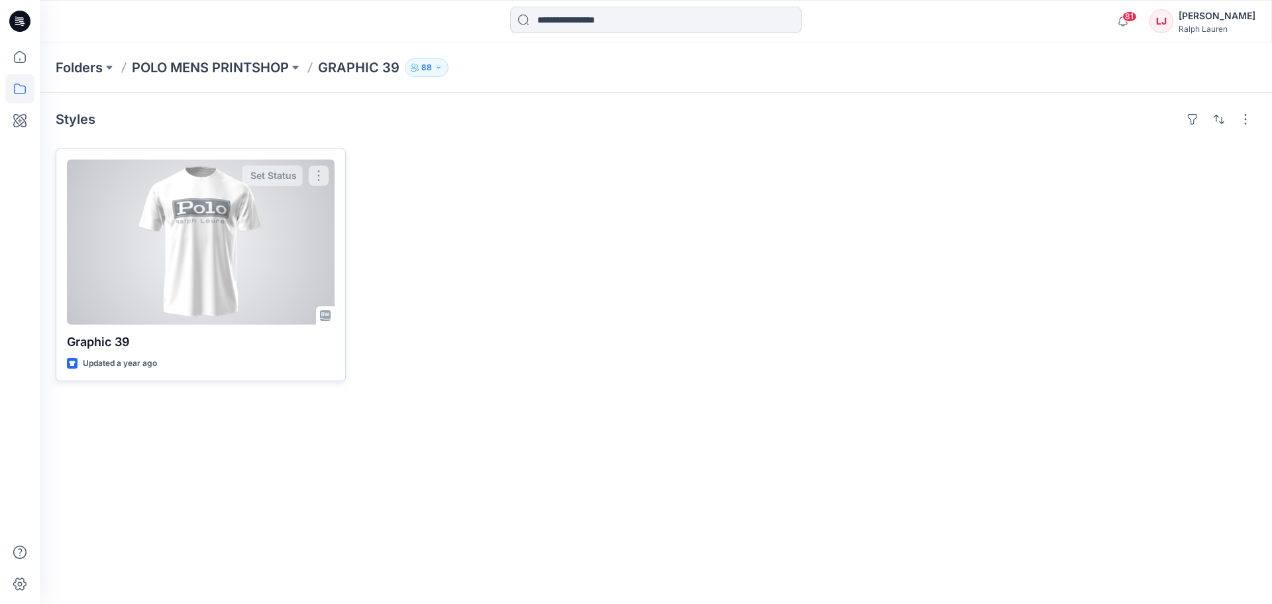
click at [186, 290] on div at bounding box center [201, 242] width 268 height 165
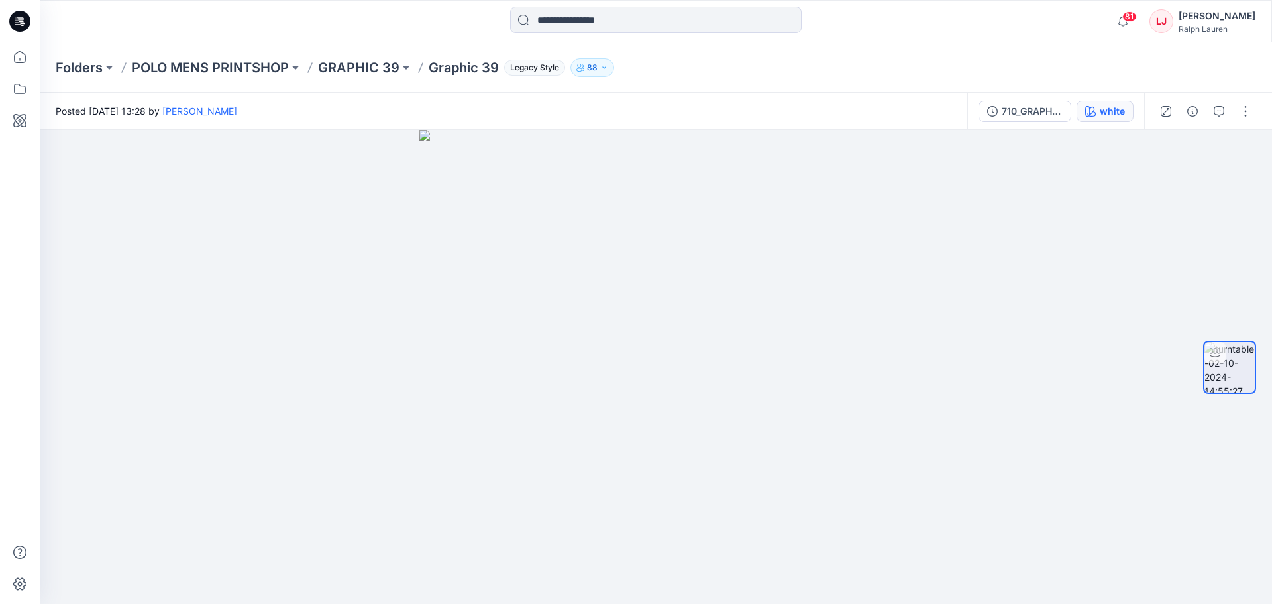
click at [1108, 116] on div "white" at bounding box center [1112, 111] width 25 height 15
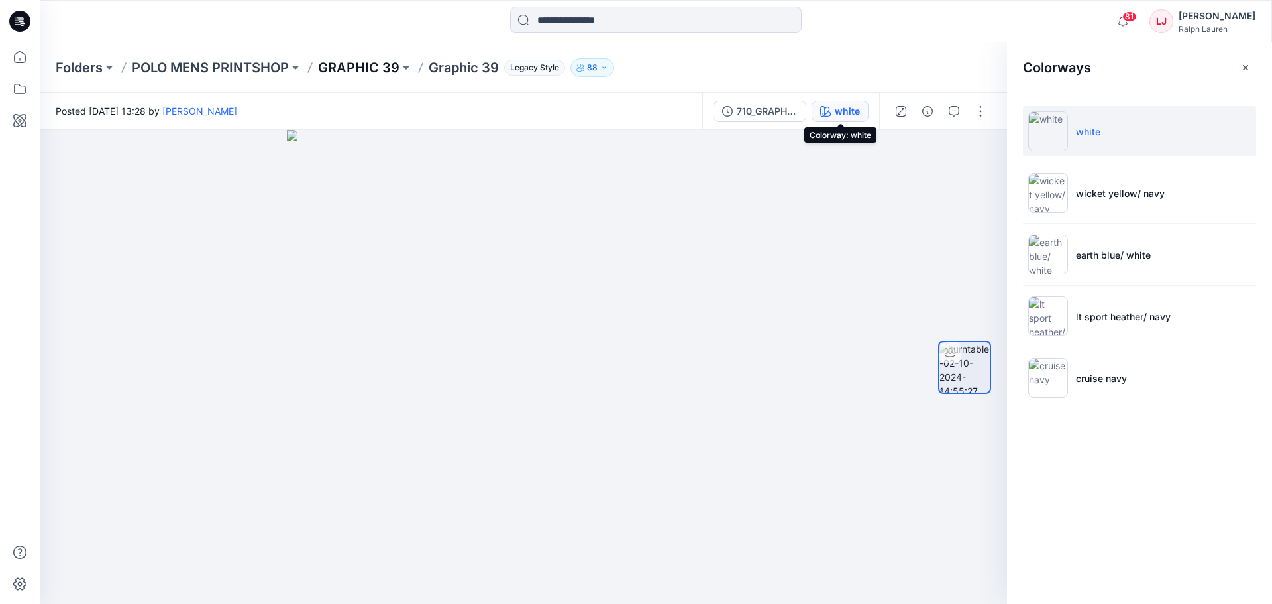
click at [360, 64] on p "GRAPHIC 39" at bounding box center [358, 67] width 81 height 19
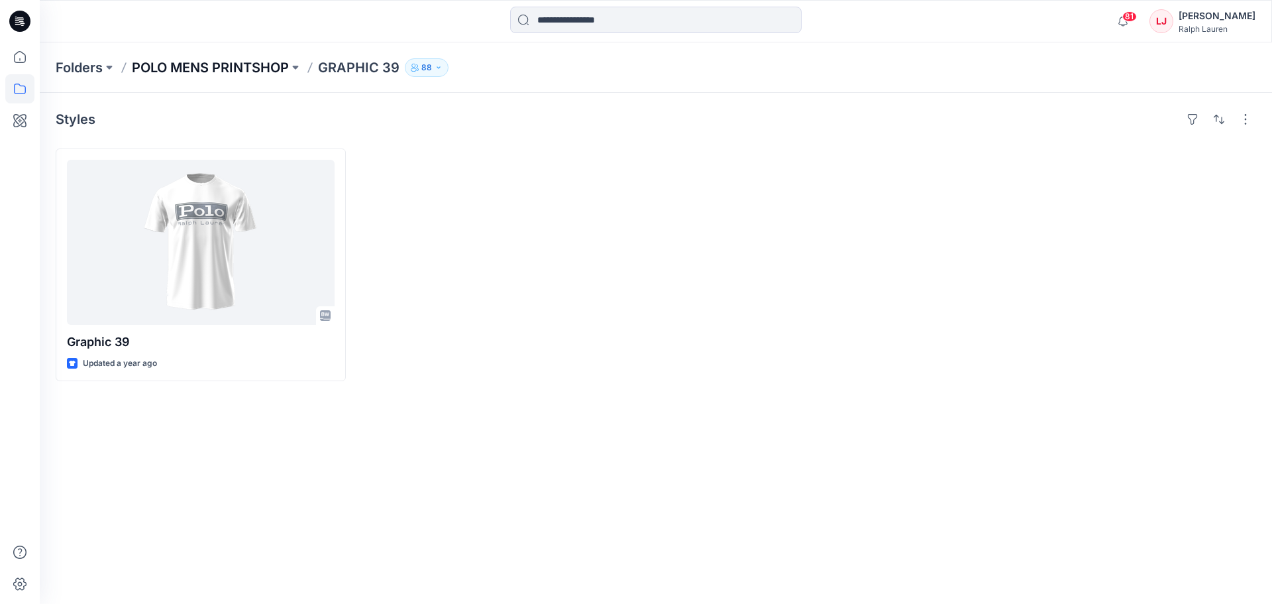
click at [266, 71] on p "POLO MENS PRINTSHOP" at bounding box center [210, 67] width 157 height 19
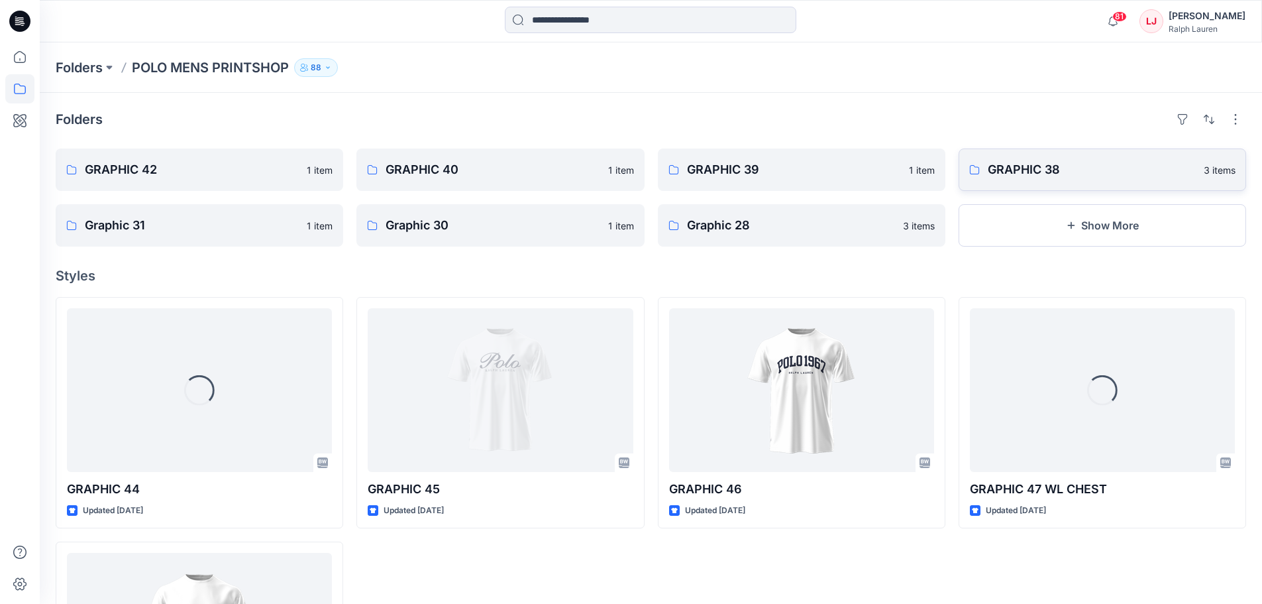
click at [1111, 176] on p "GRAPHIC 38" at bounding box center [1092, 169] width 208 height 19
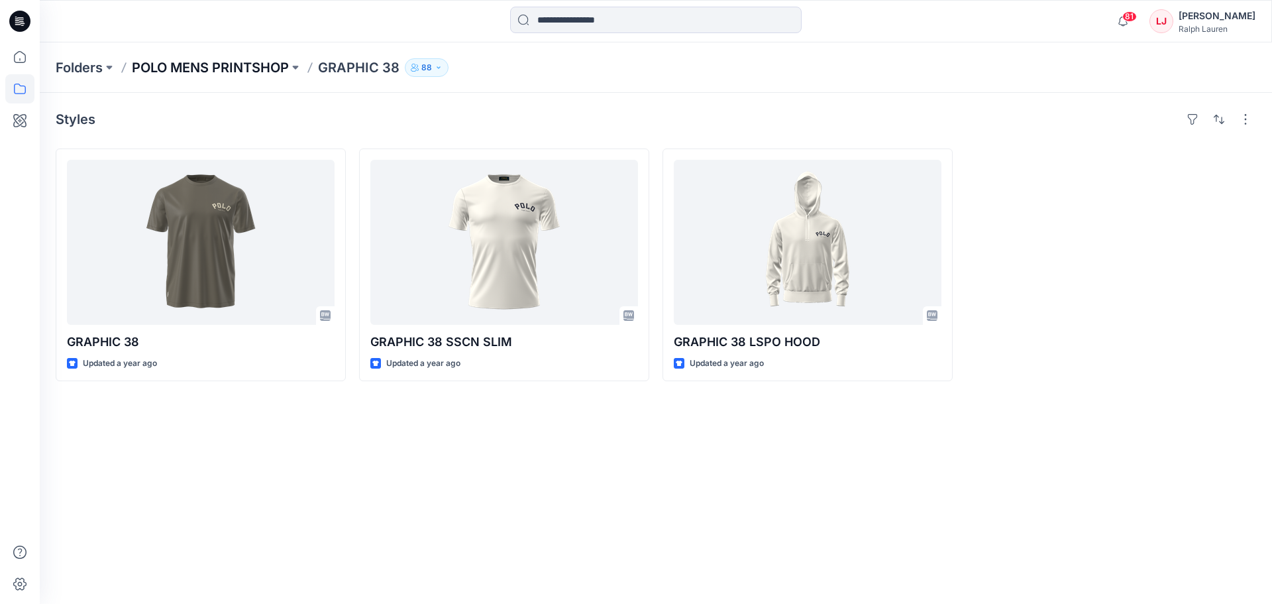
click at [257, 66] on p "POLO MENS PRINTSHOP" at bounding box center [210, 67] width 157 height 19
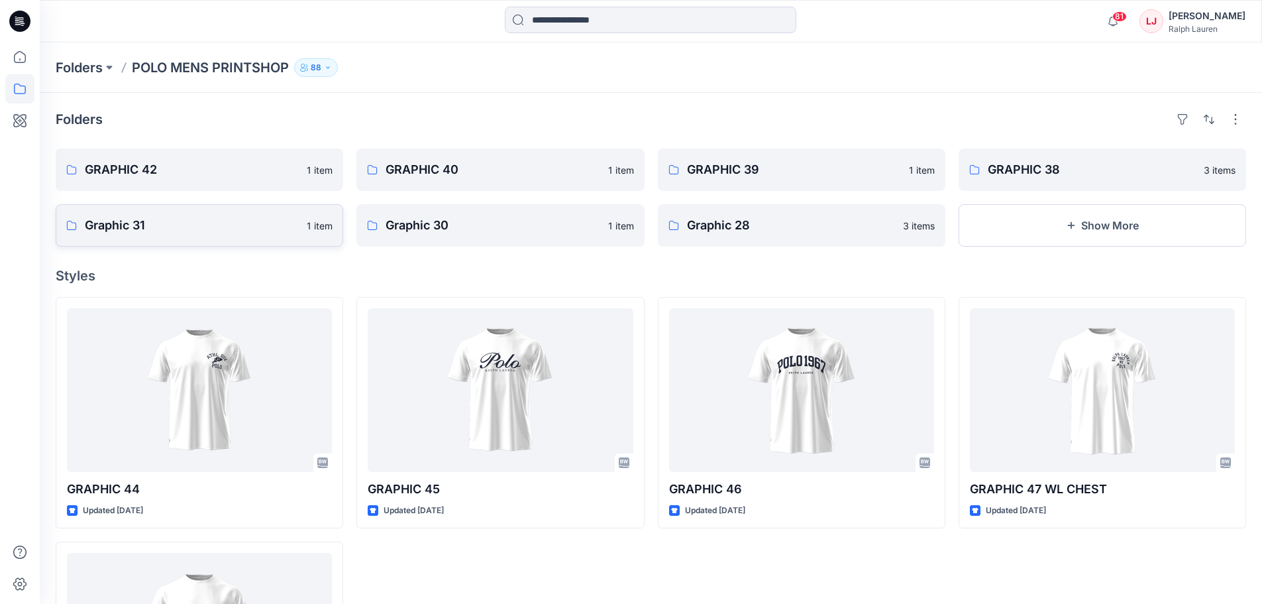
click at [180, 218] on p "Graphic 31" at bounding box center [192, 225] width 214 height 19
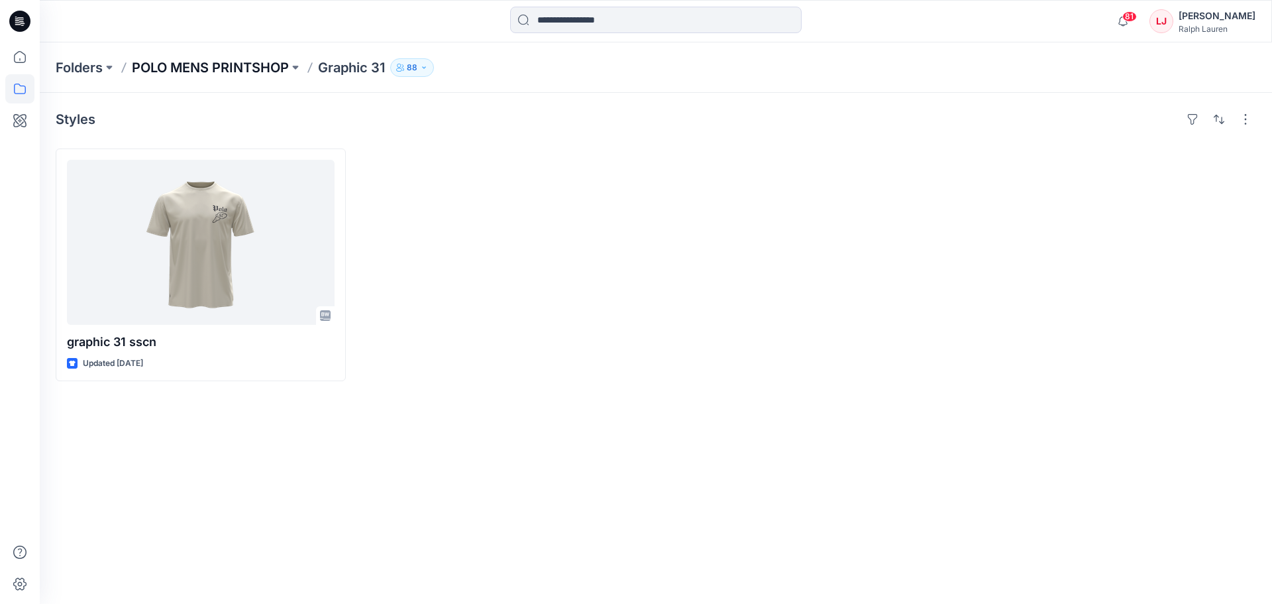
click at [273, 66] on p "POLO MENS PRINTSHOP" at bounding box center [210, 67] width 157 height 19
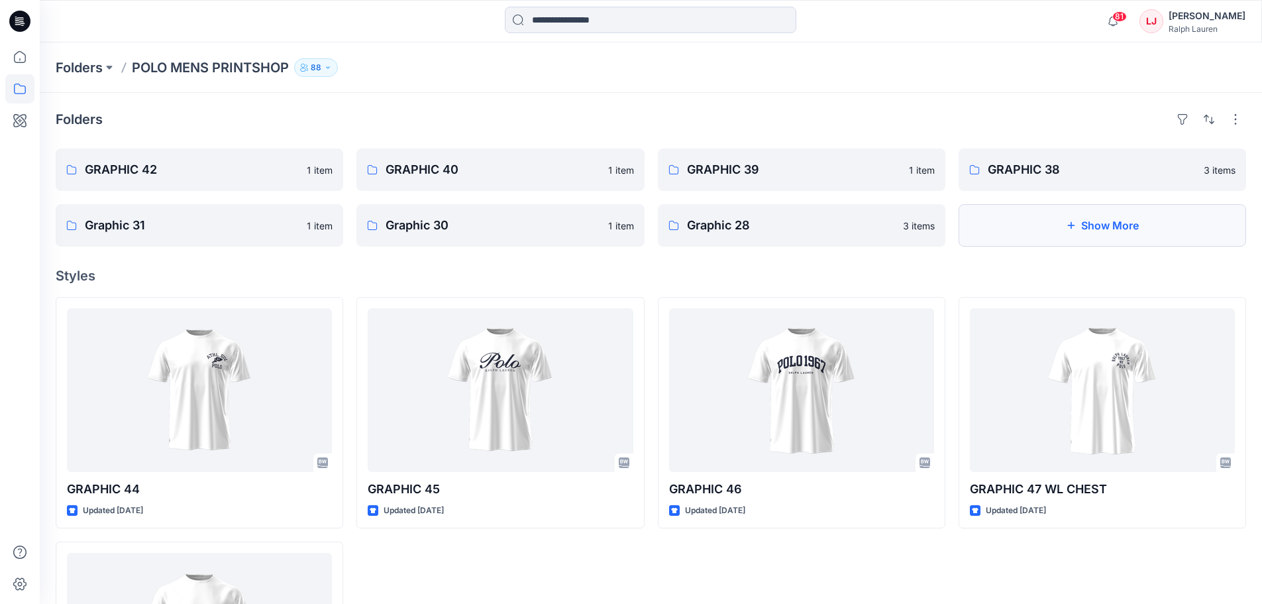
click at [1138, 217] on button "Show More" at bounding box center [1103, 225] width 288 height 42
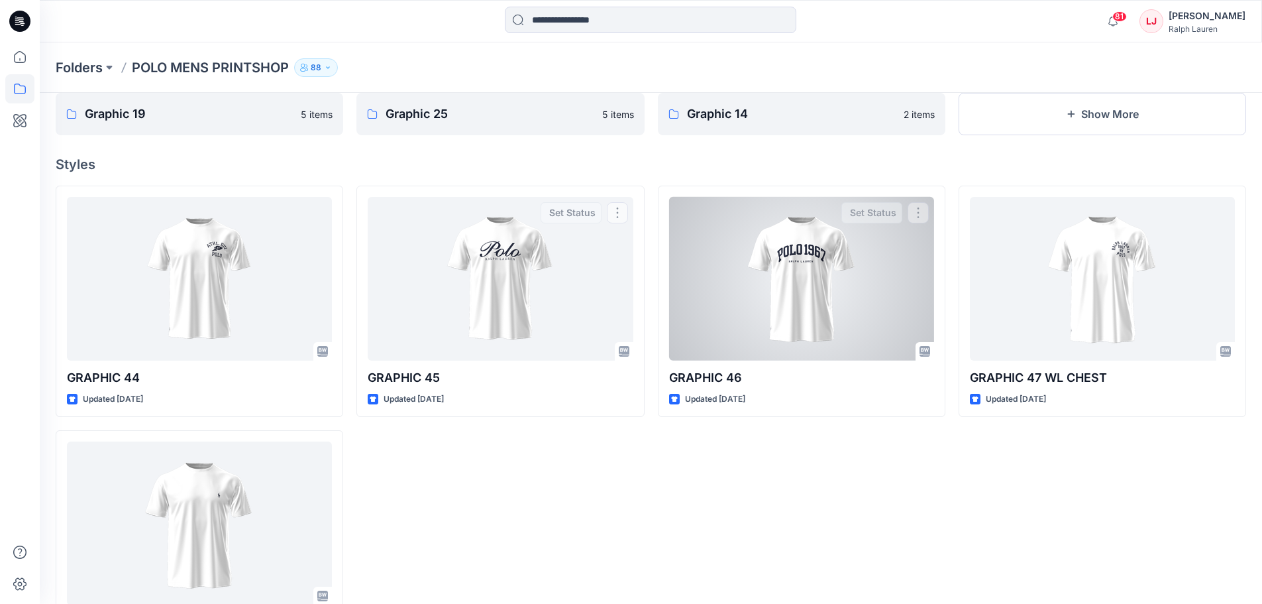
scroll to position [31, 0]
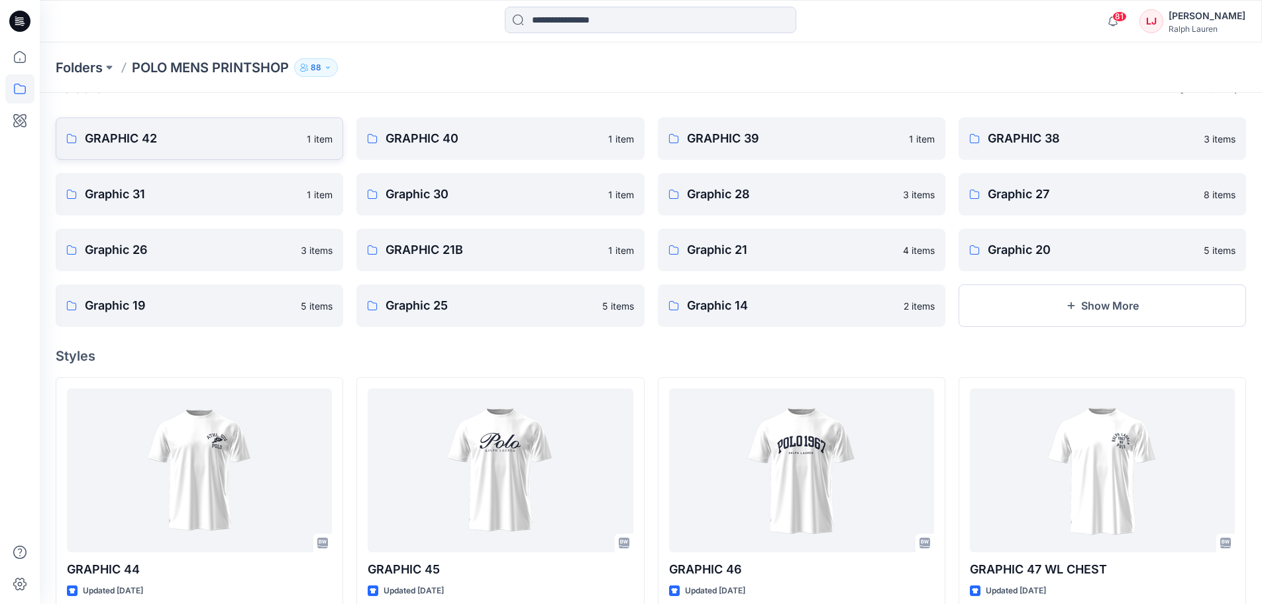
click at [236, 148] on link "GRAPHIC 42 1 item" at bounding box center [200, 138] width 288 height 42
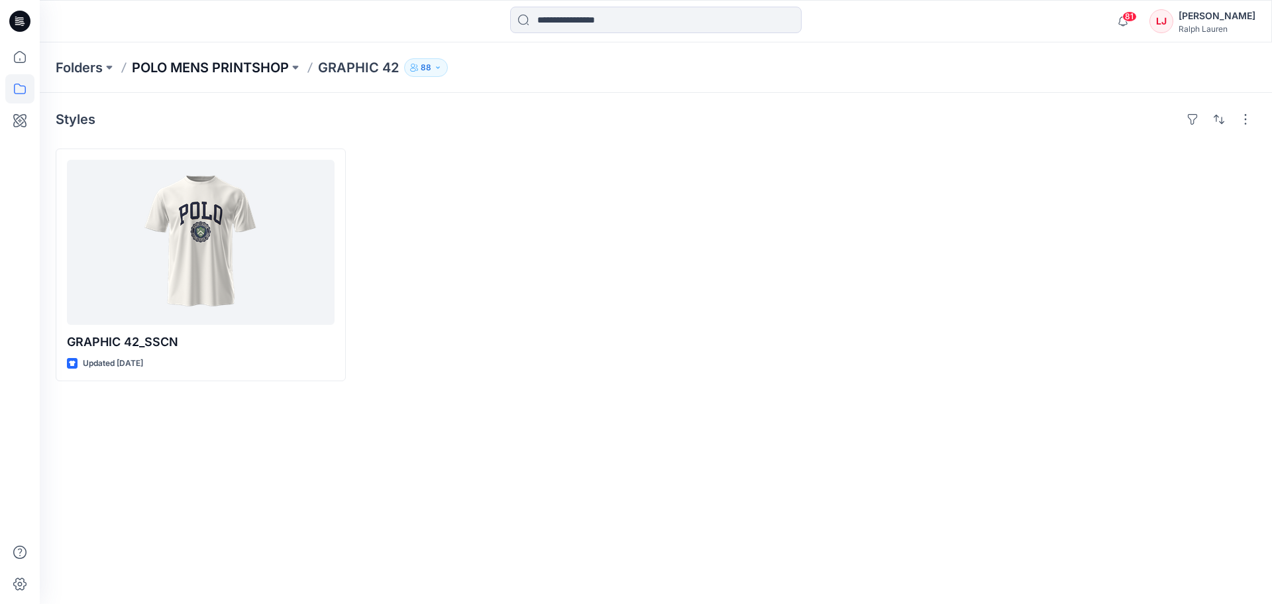
click at [235, 70] on p "POLO MENS PRINTSHOP" at bounding box center [210, 67] width 157 height 19
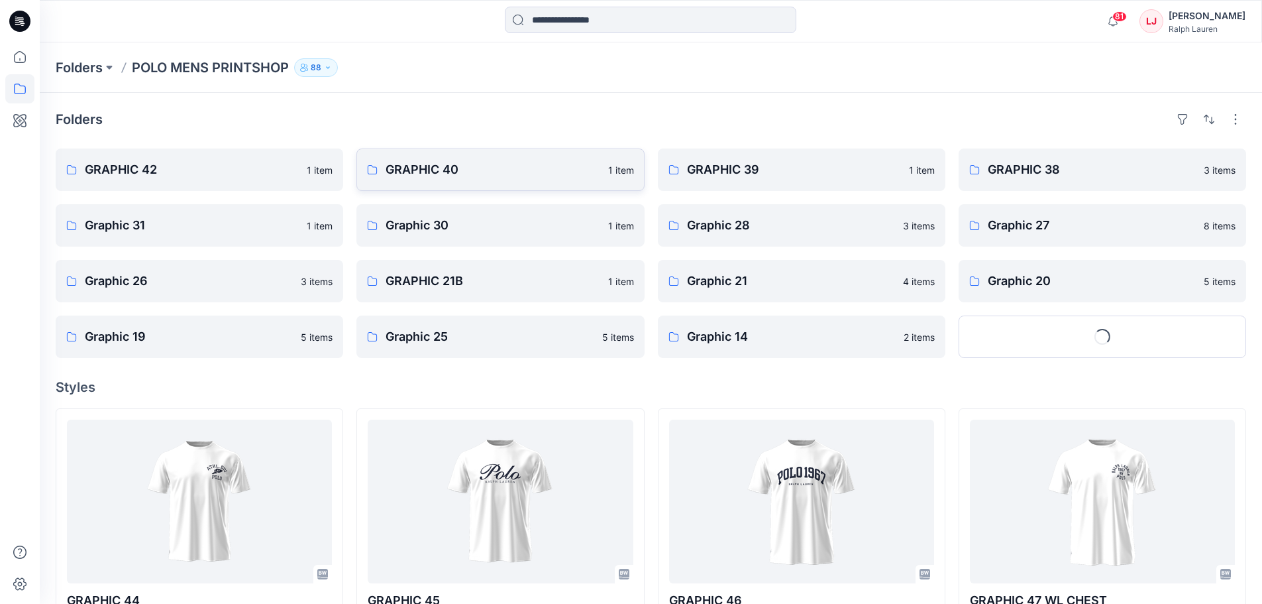
click at [551, 162] on p "GRAPHIC 40" at bounding box center [493, 169] width 214 height 19
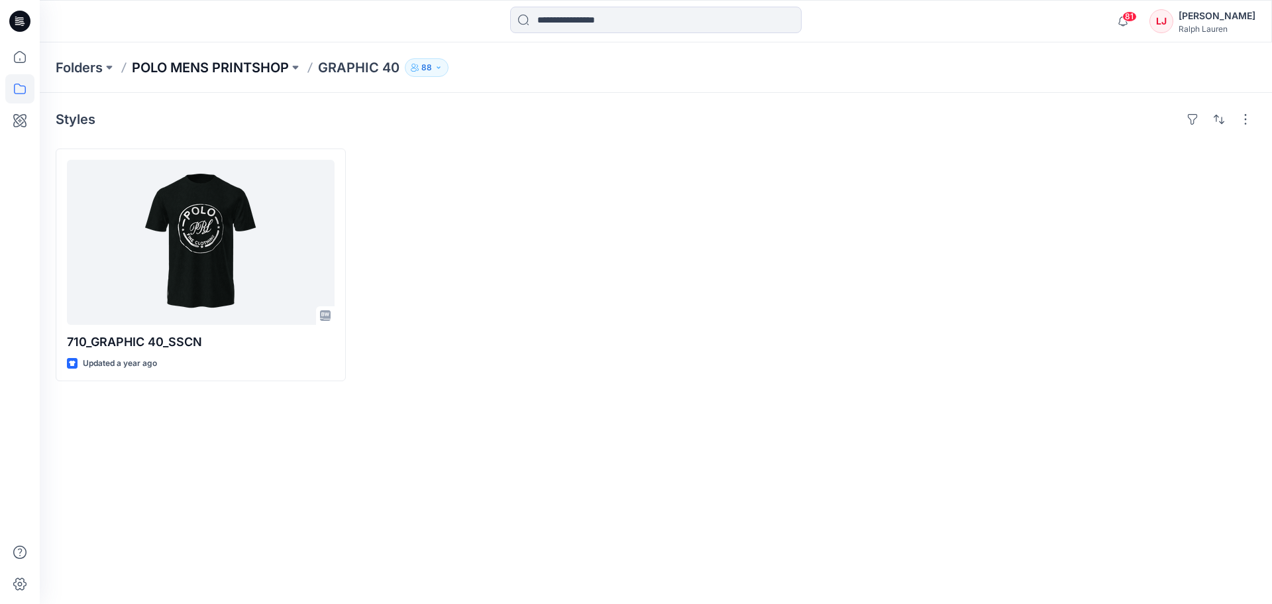
click at [233, 75] on p "POLO MENS PRINTSHOP" at bounding box center [210, 67] width 157 height 19
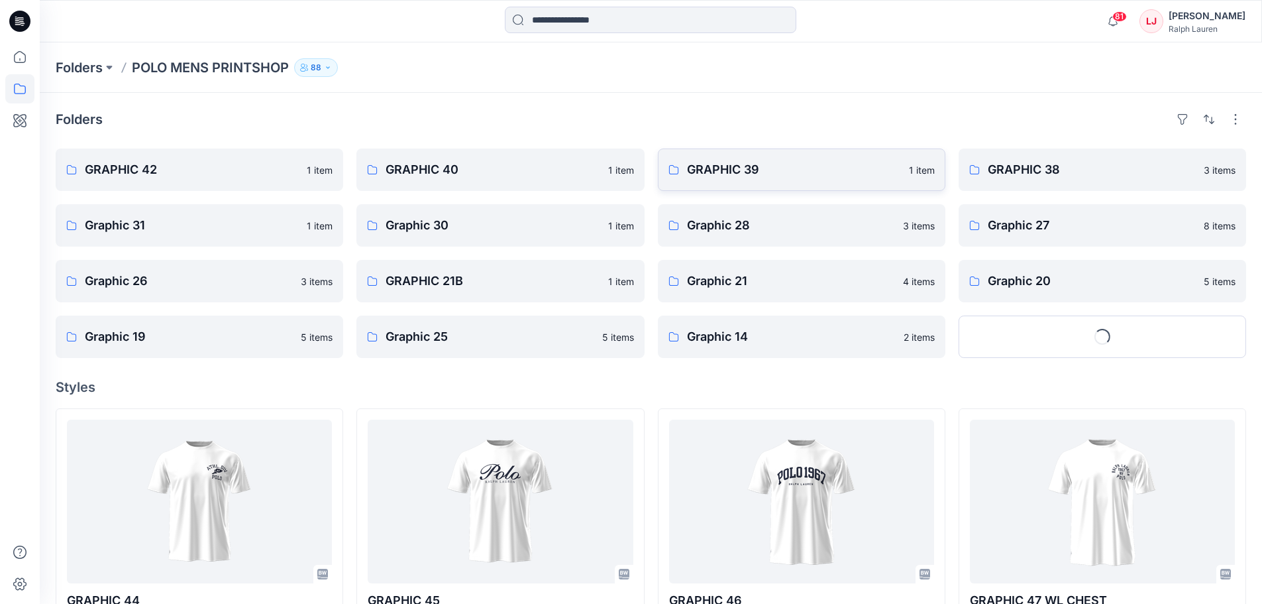
click at [755, 166] on p "GRAPHIC 39" at bounding box center [794, 169] width 214 height 19
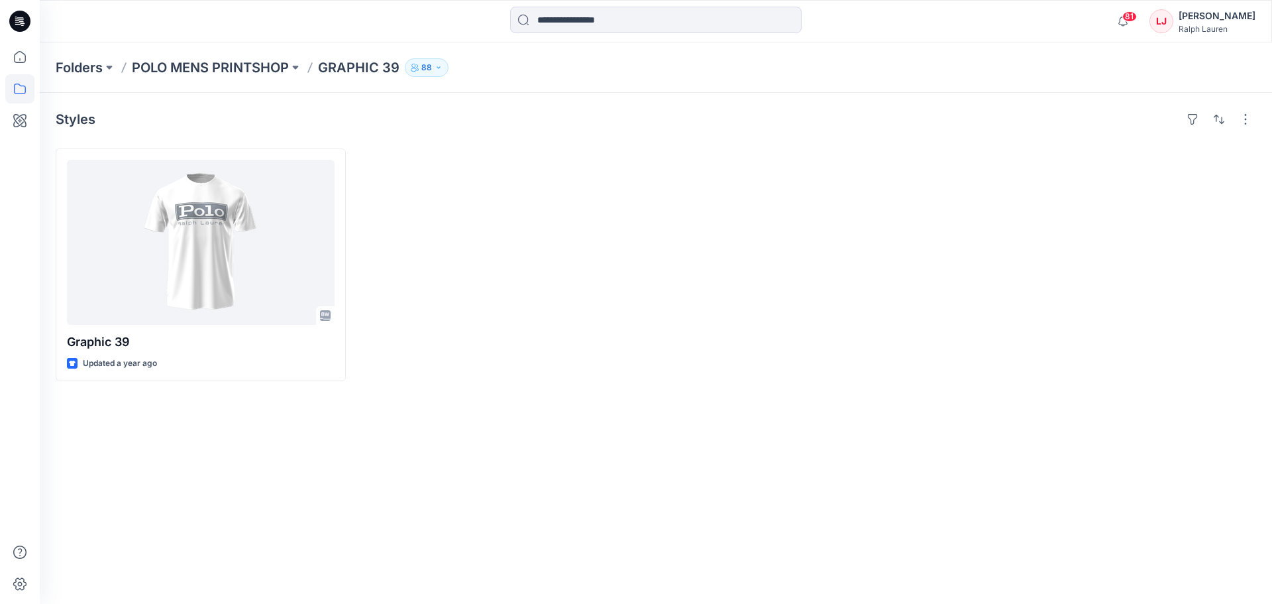
click at [252, 56] on div "Folders POLO MENS PRINTSHOP GRAPHIC 39 88" at bounding box center [656, 67] width 1232 height 50
click at [279, 72] on p "POLO MENS PRINTSHOP" at bounding box center [210, 67] width 157 height 19
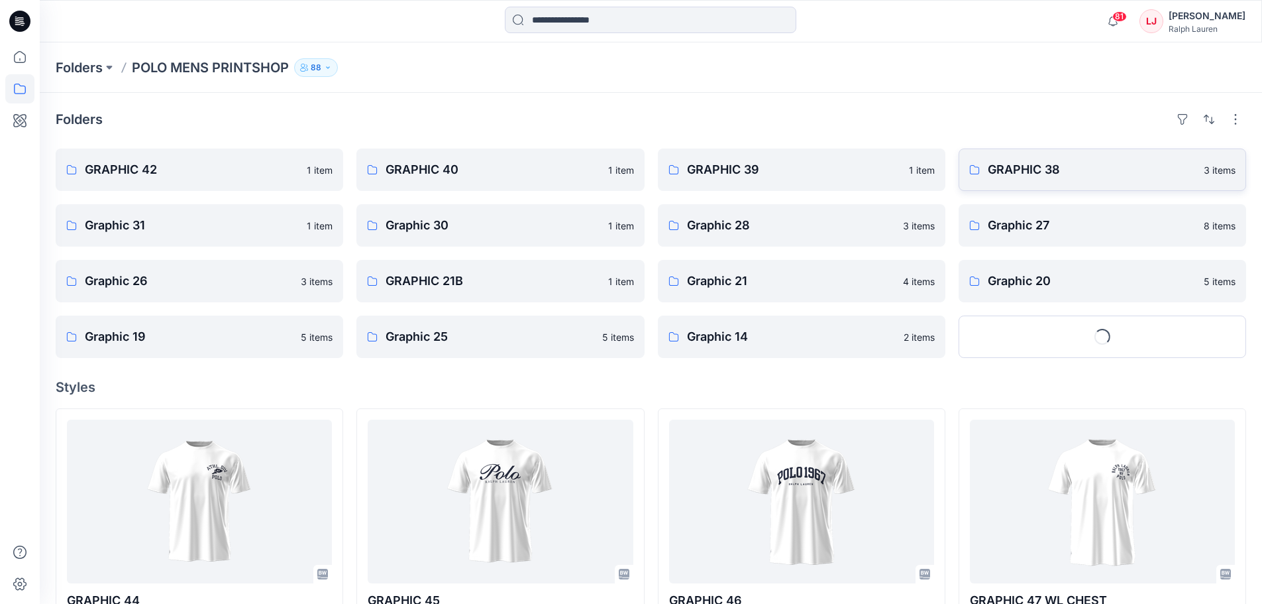
click at [1115, 166] on p "GRAPHIC 38" at bounding box center [1092, 169] width 208 height 19
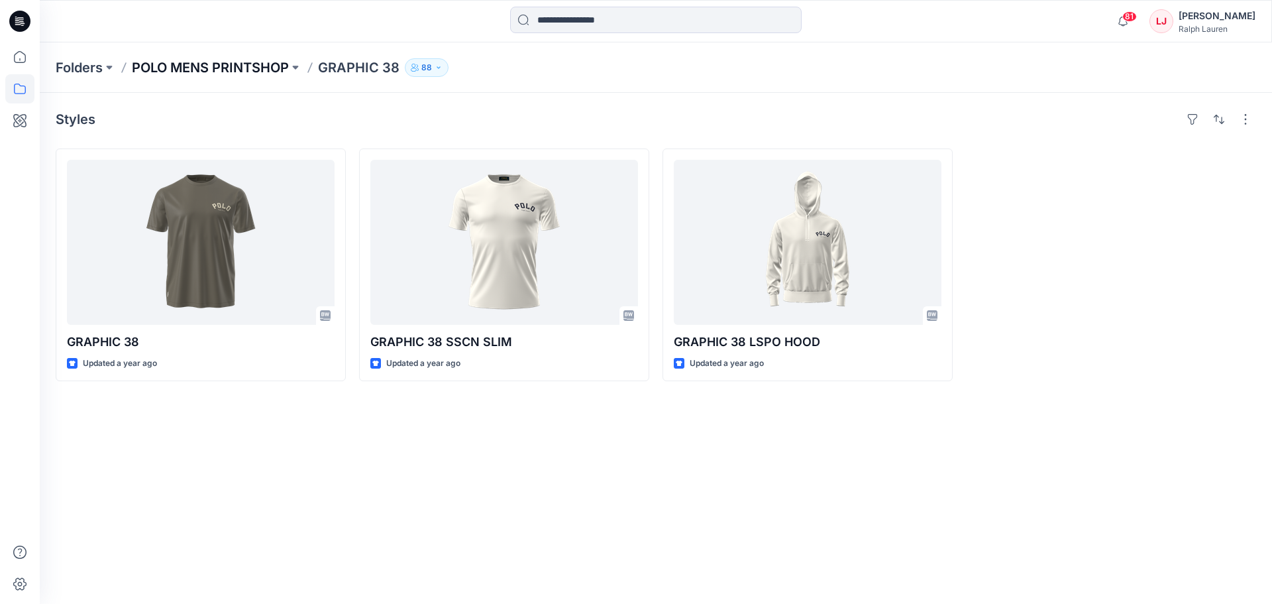
click at [212, 65] on p "POLO MENS PRINTSHOP" at bounding box center [210, 67] width 157 height 19
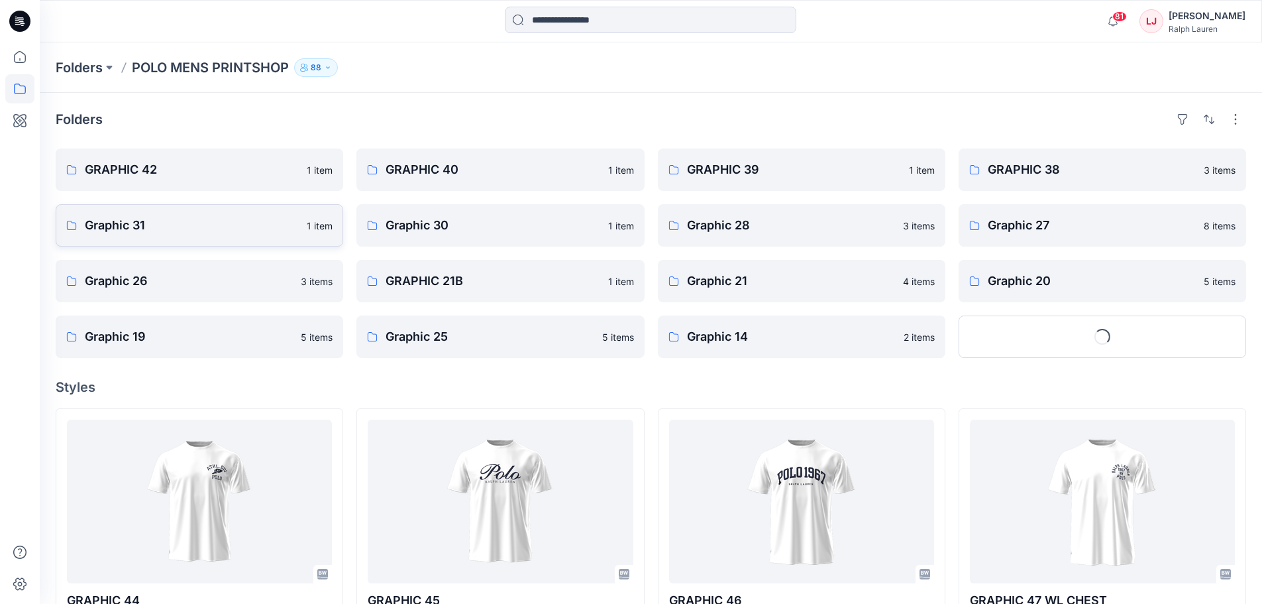
click at [180, 238] on link "Graphic 31 1 item" at bounding box center [200, 225] width 288 height 42
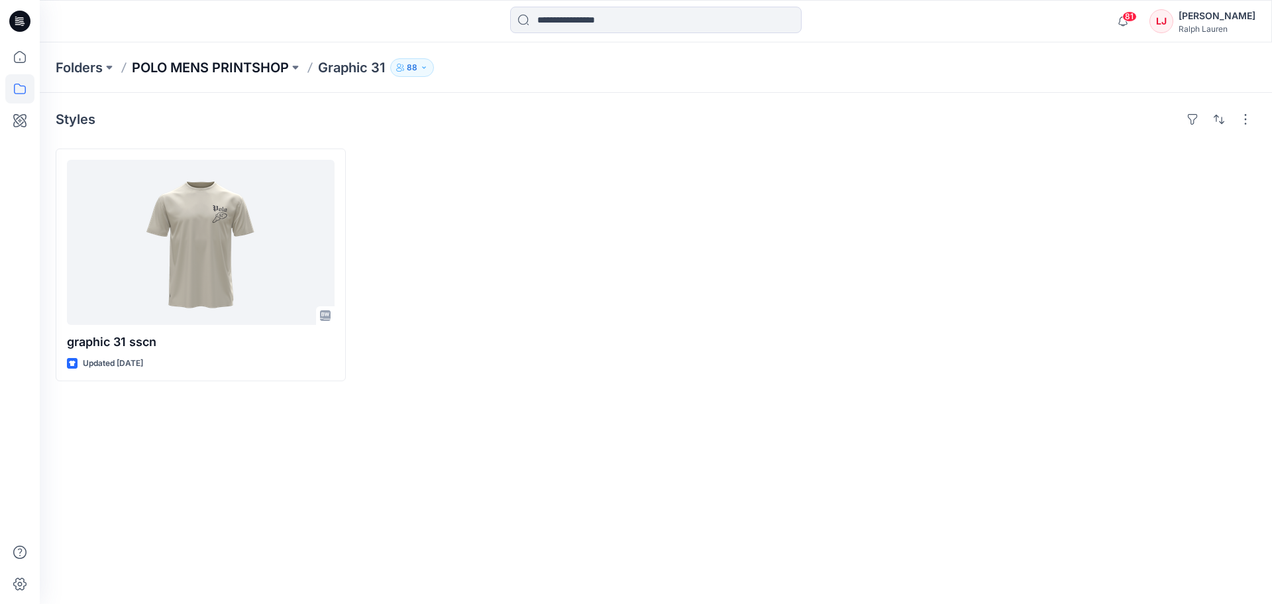
click at [248, 75] on p "POLO MENS PRINTSHOP" at bounding box center [210, 67] width 157 height 19
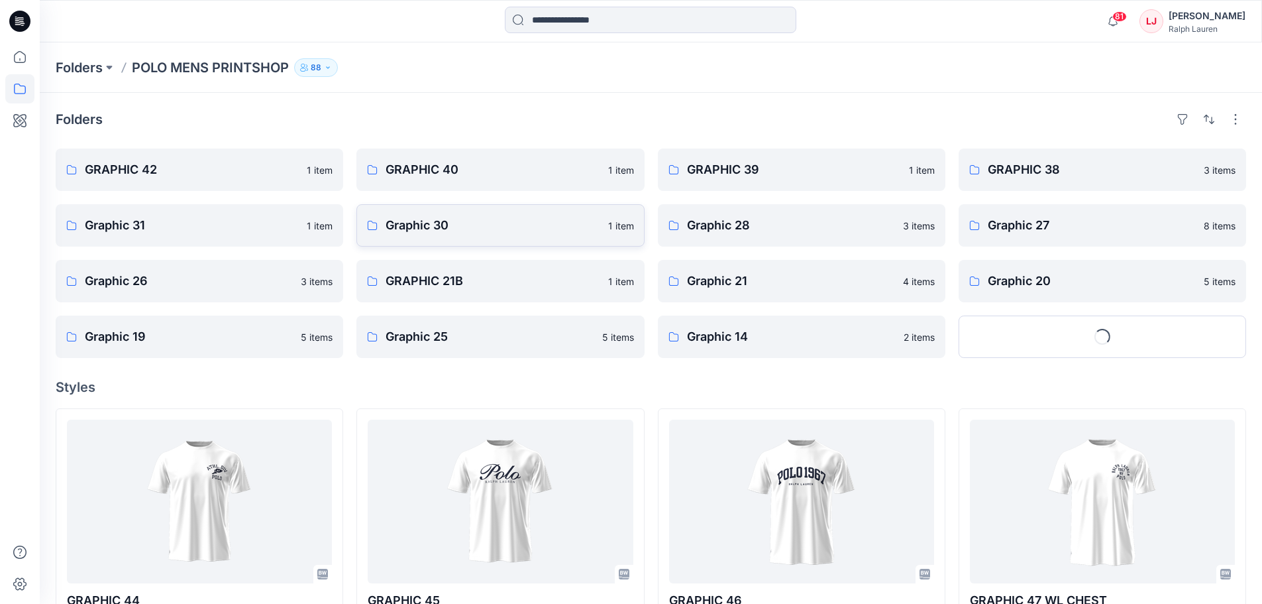
click at [450, 216] on p "Graphic 30" at bounding box center [493, 225] width 214 height 19
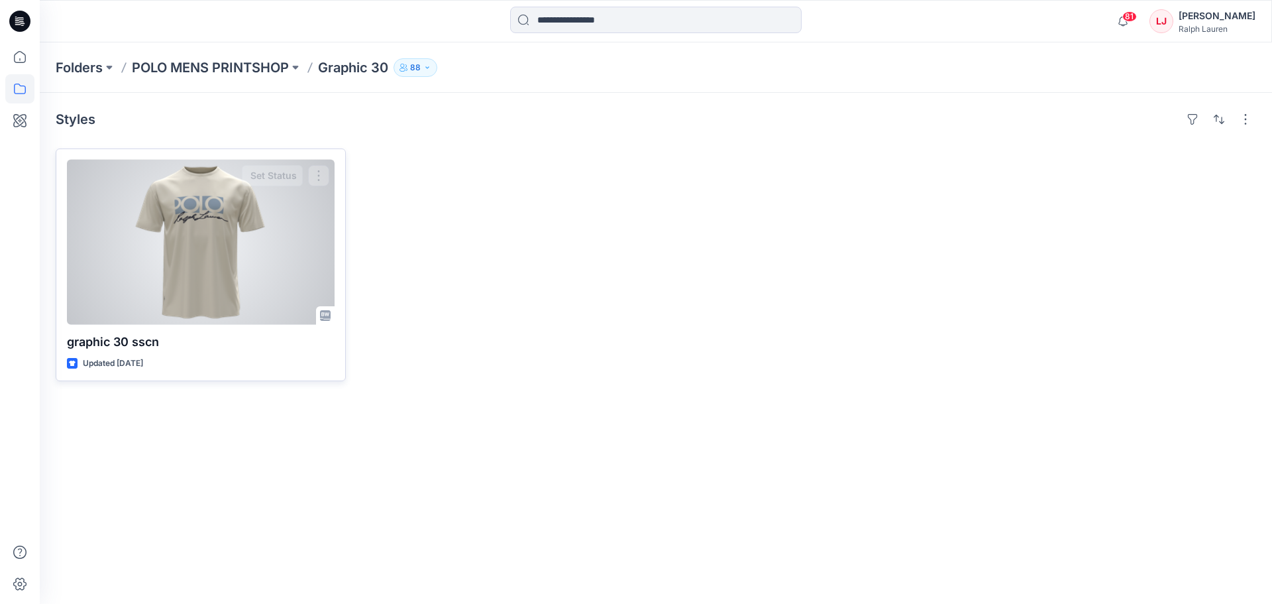
click at [264, 251] on div at bounding box center [201, 242] width 268 height 165
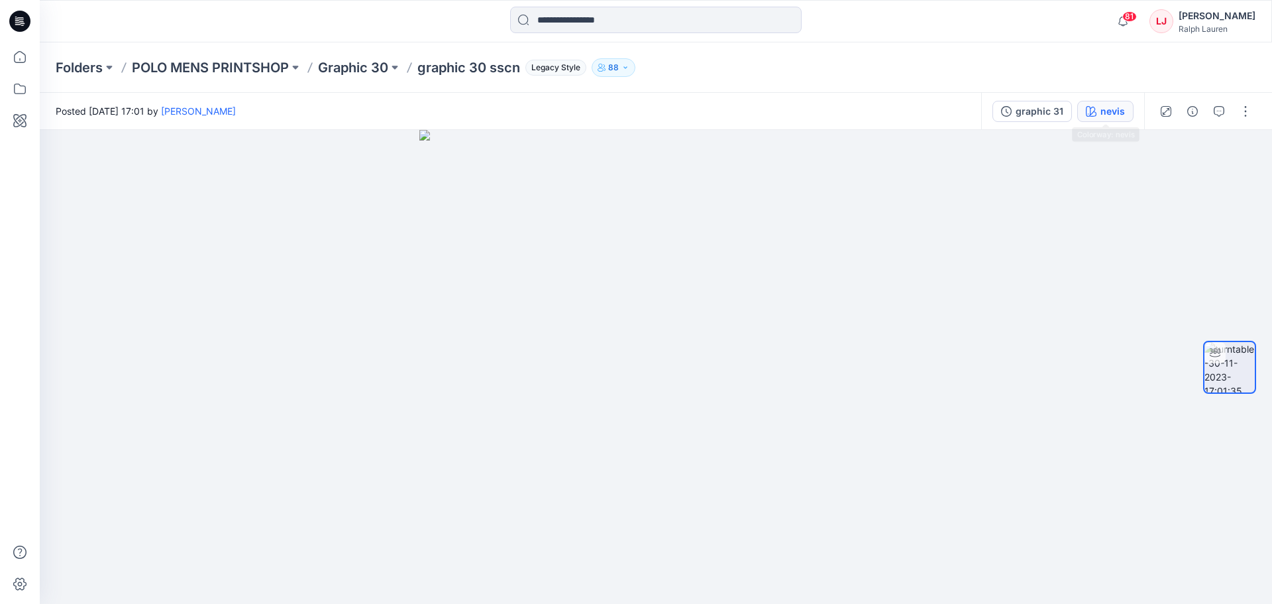
click at [1106, 115] on div "nevis" at bounding box center [1112, 111] width 25 height 15
